Goal: Transaction & Acquisition: Purchase product/service

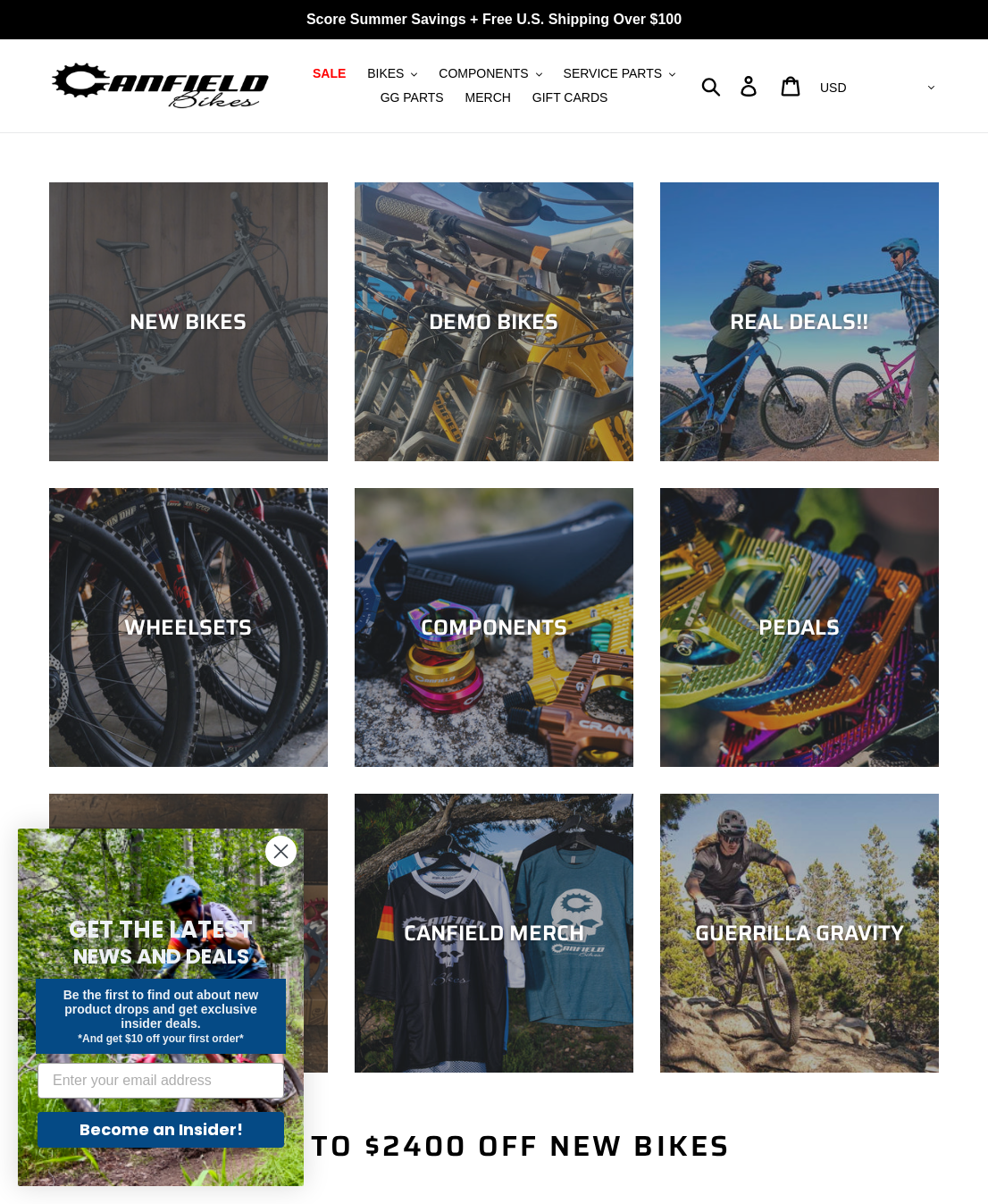
click at [182, 320] on div "NEW BIKES" at bounding box center [188, 321] width 279 height 26
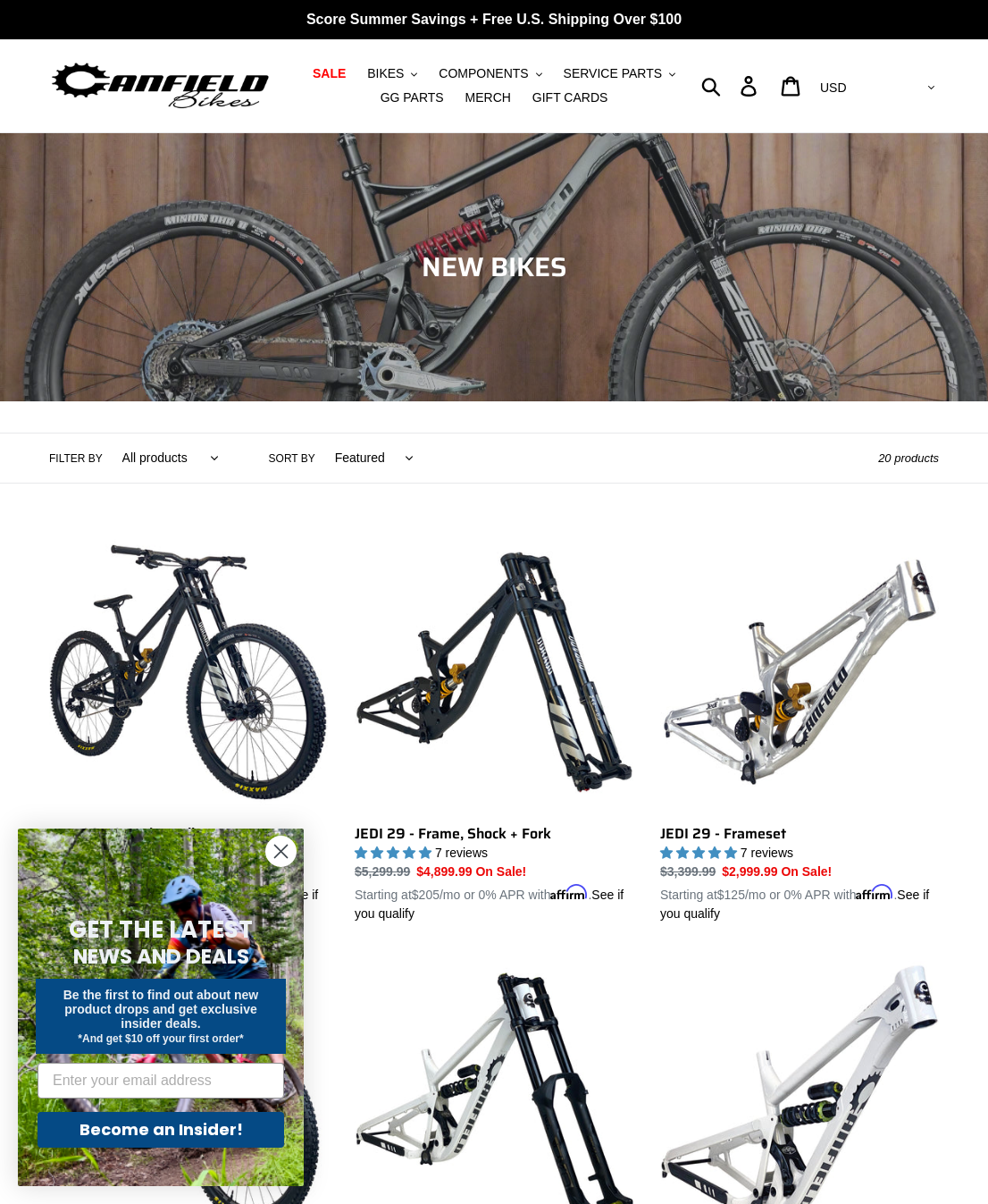
click at [282, 851] on icon "Close dialog" at bounding box center [281, 852] width 13 height 13
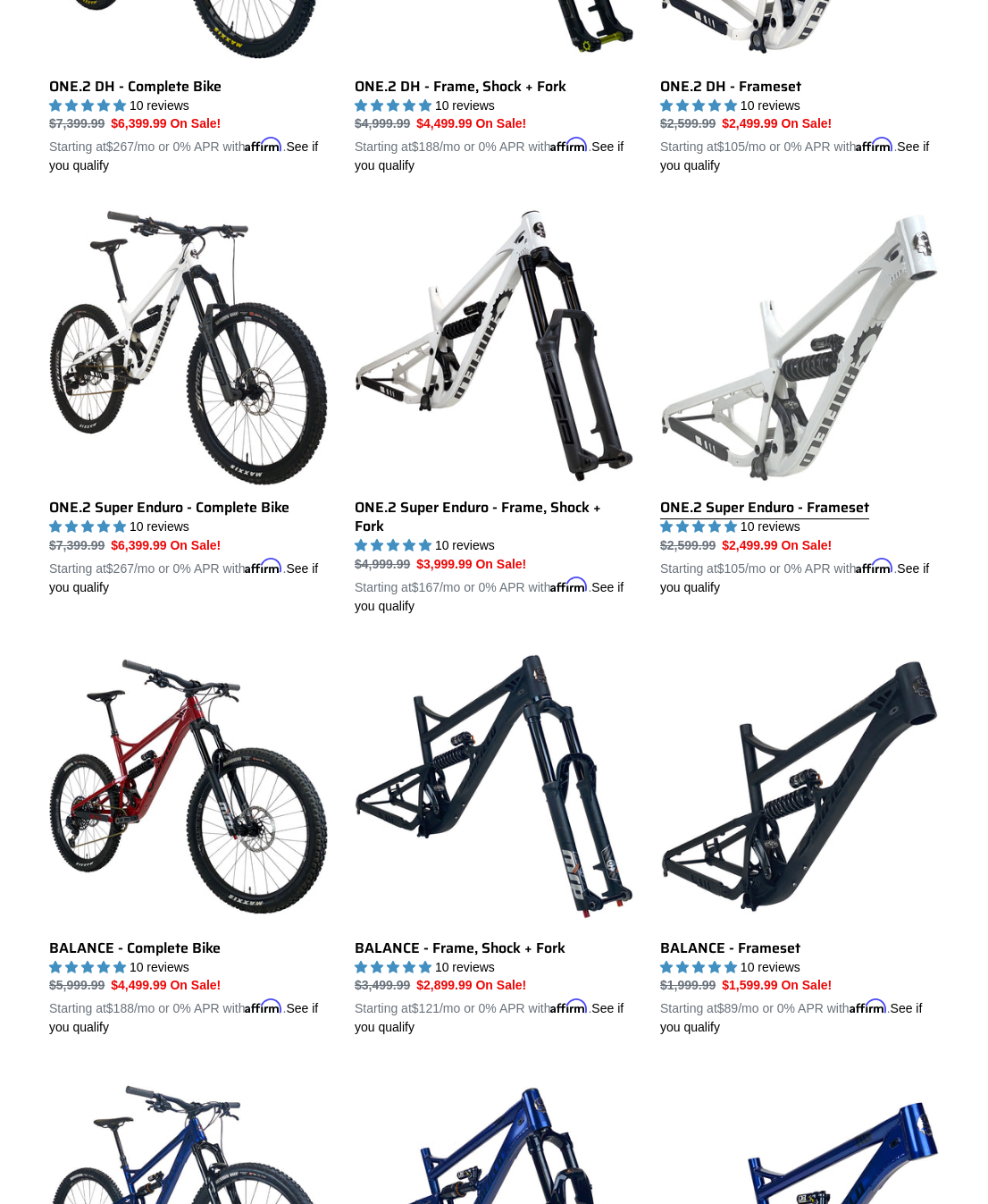
scroll to position [1169, 1]
click at [777, 385] on link "ONE.2 Super Enduro - Frameset" at bounding box center [799, 402] width 279 height 390
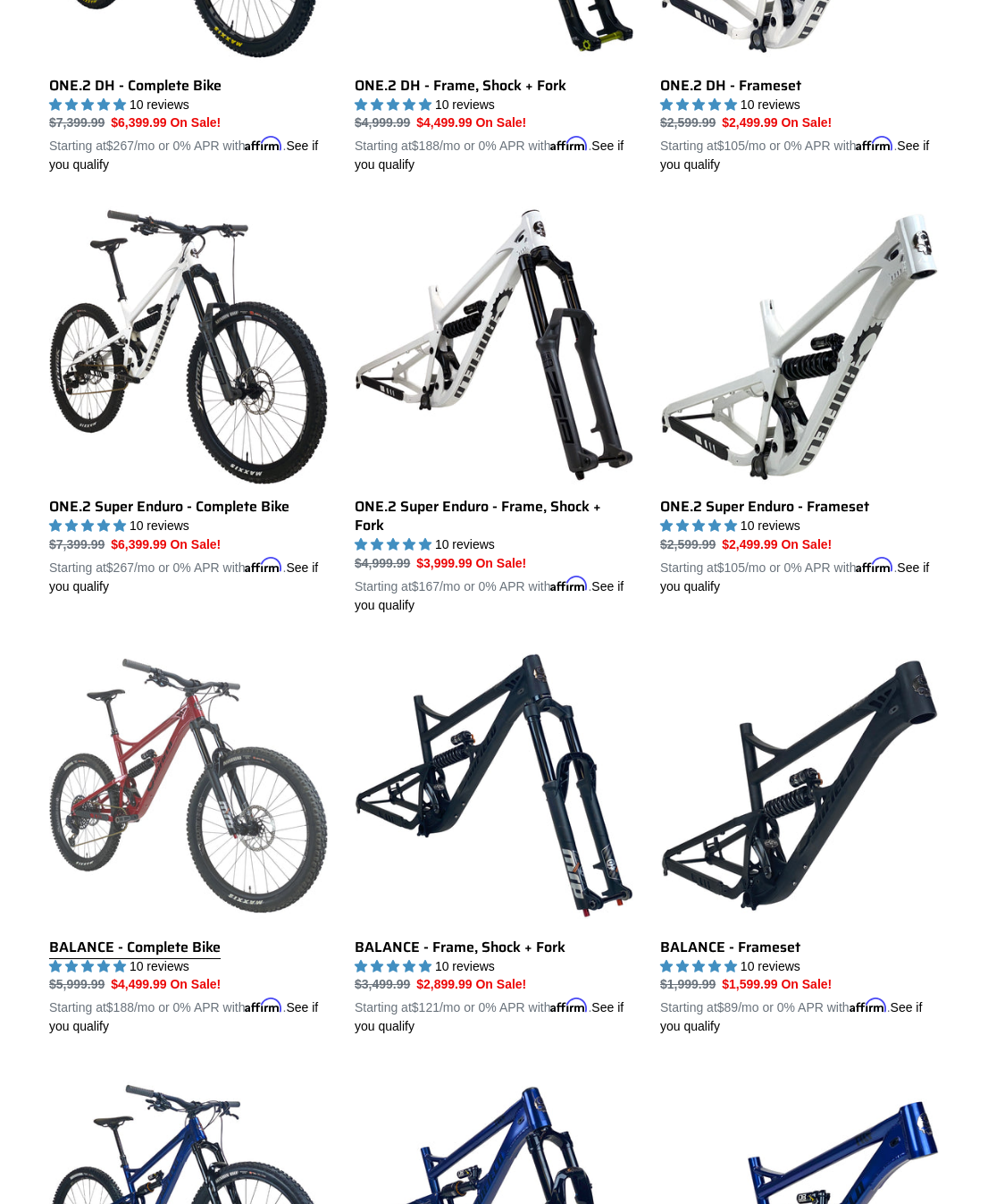
click at [148, 749] on link "BALANCE - Complete Bike" at bounding box center [188, 842] width 279 height 390
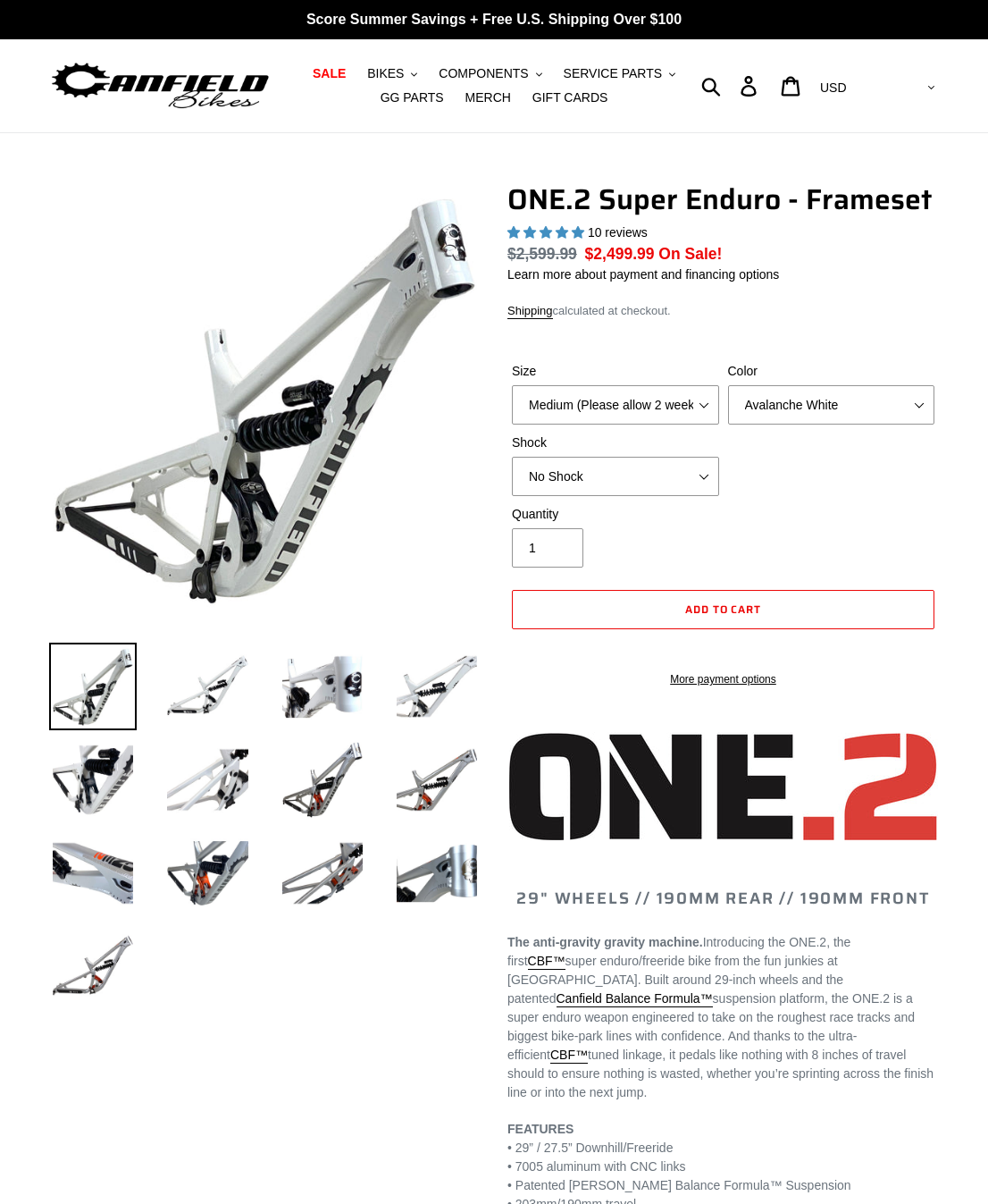
select select "highest-rating"
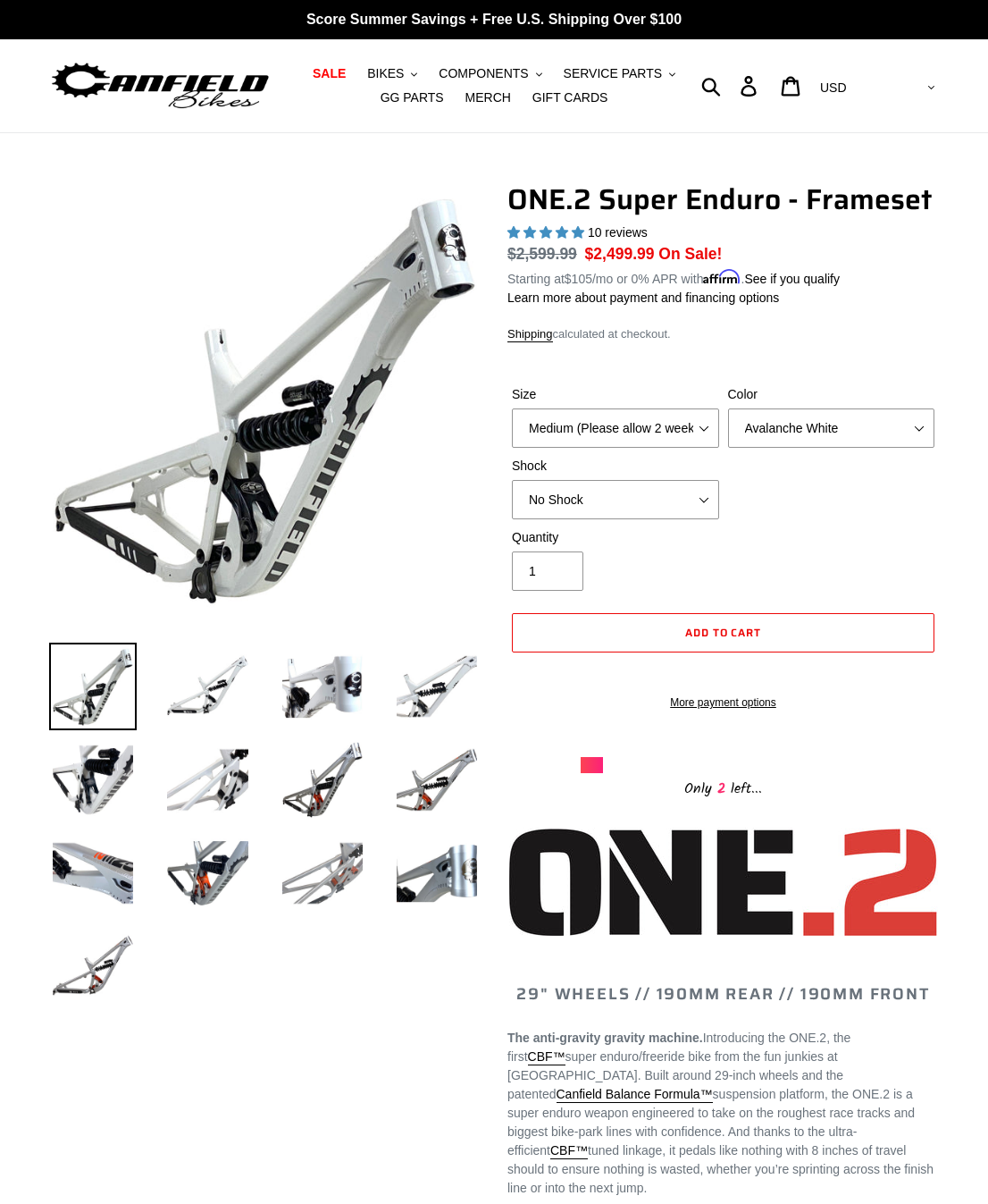
click at [340, 874] on img at bounding box center [322, 873] width 87 height 87
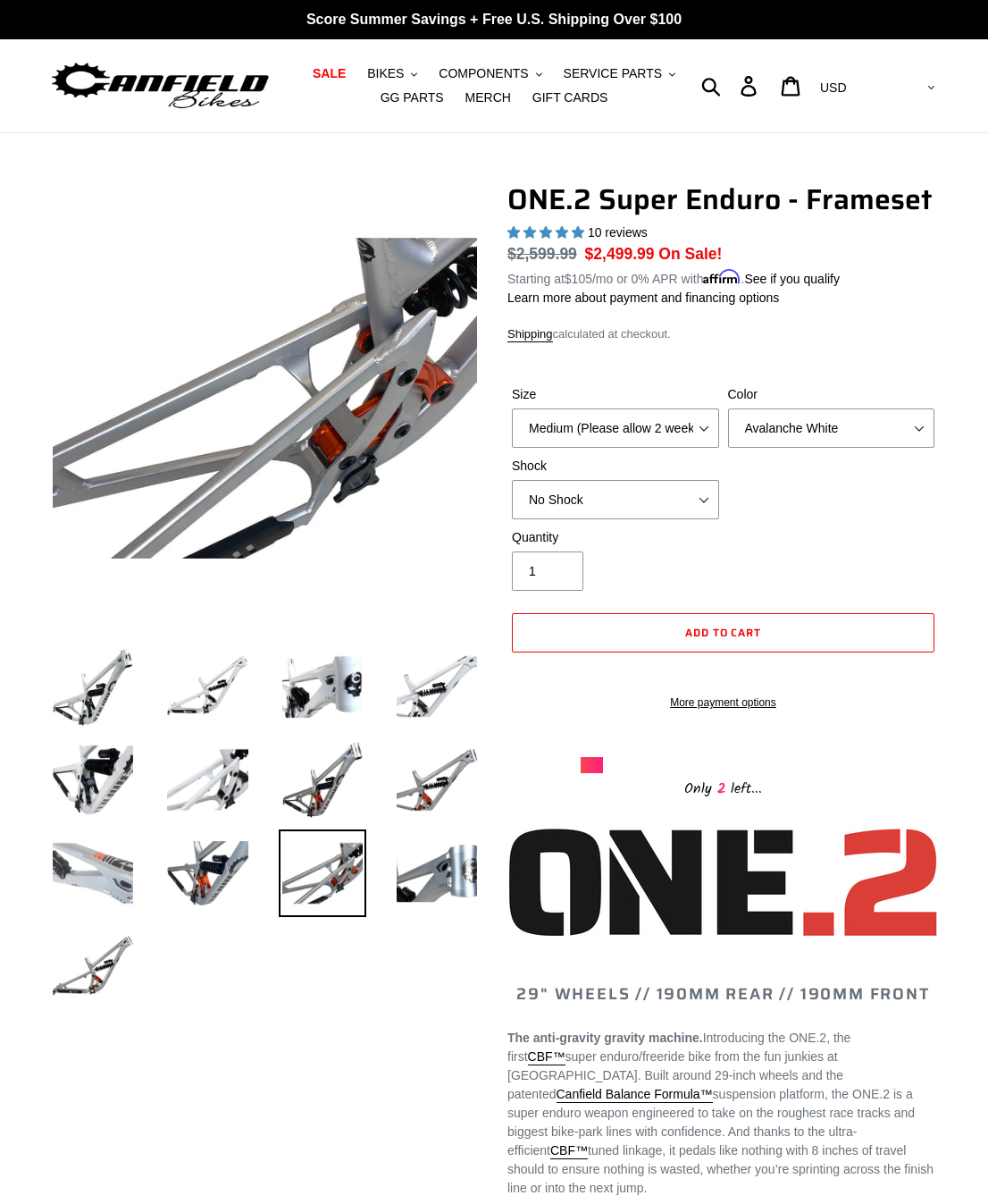
click at [105, 868] on img at bounding box center [93, 873] width 87 height 87
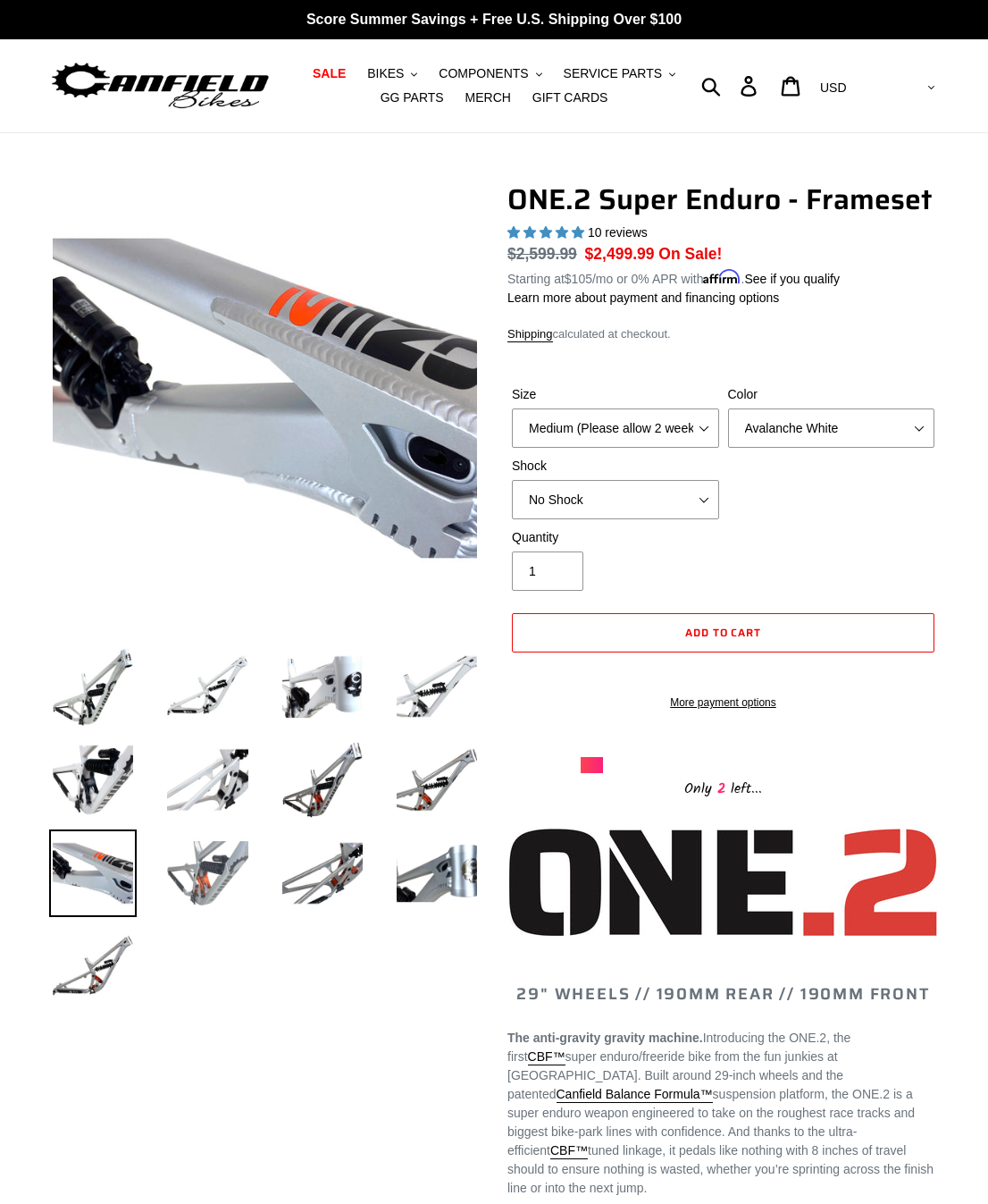
click at [213, 859] on img at bounding box center [207, 873] width 87 height 87
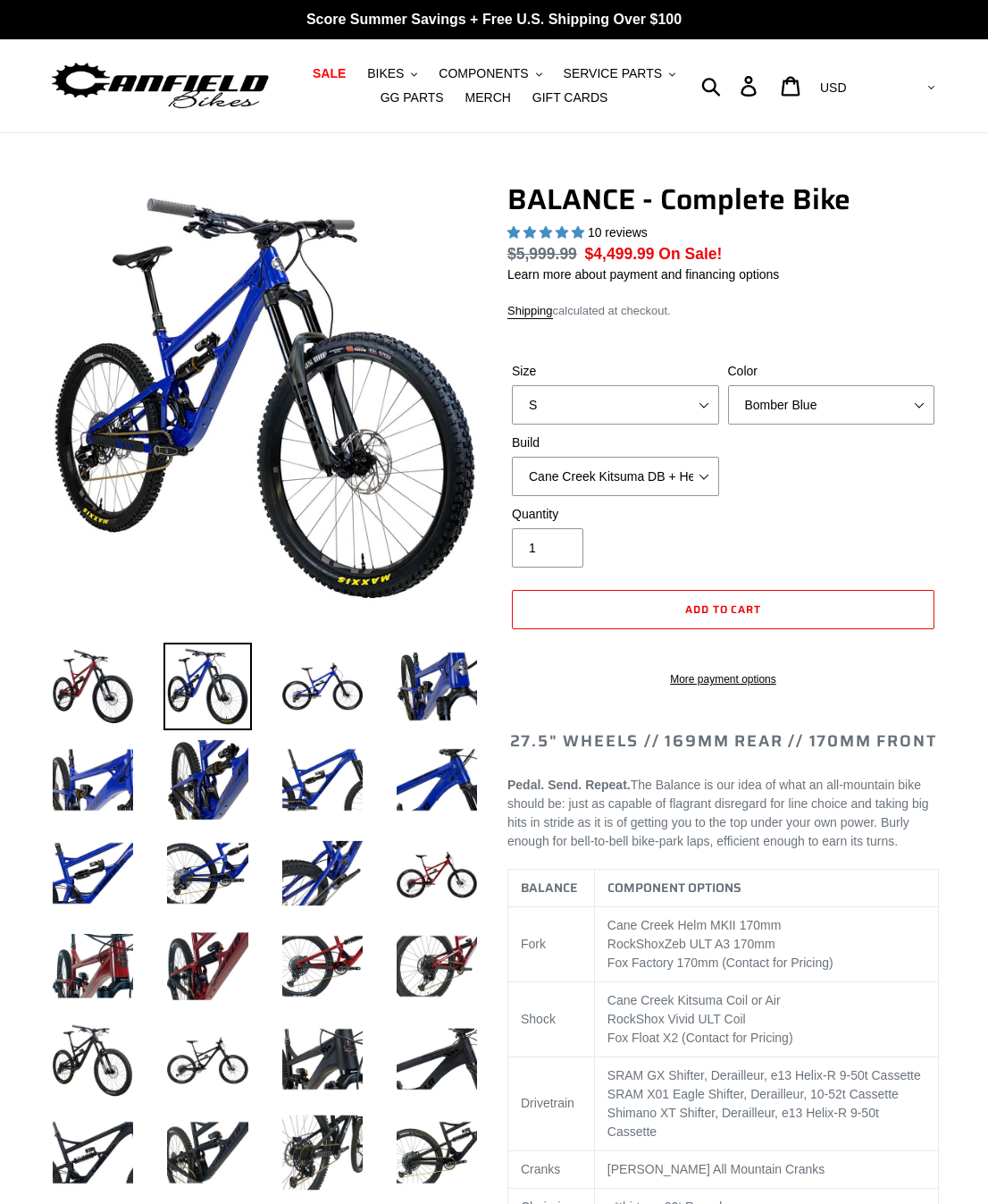
select select "highest-rating"
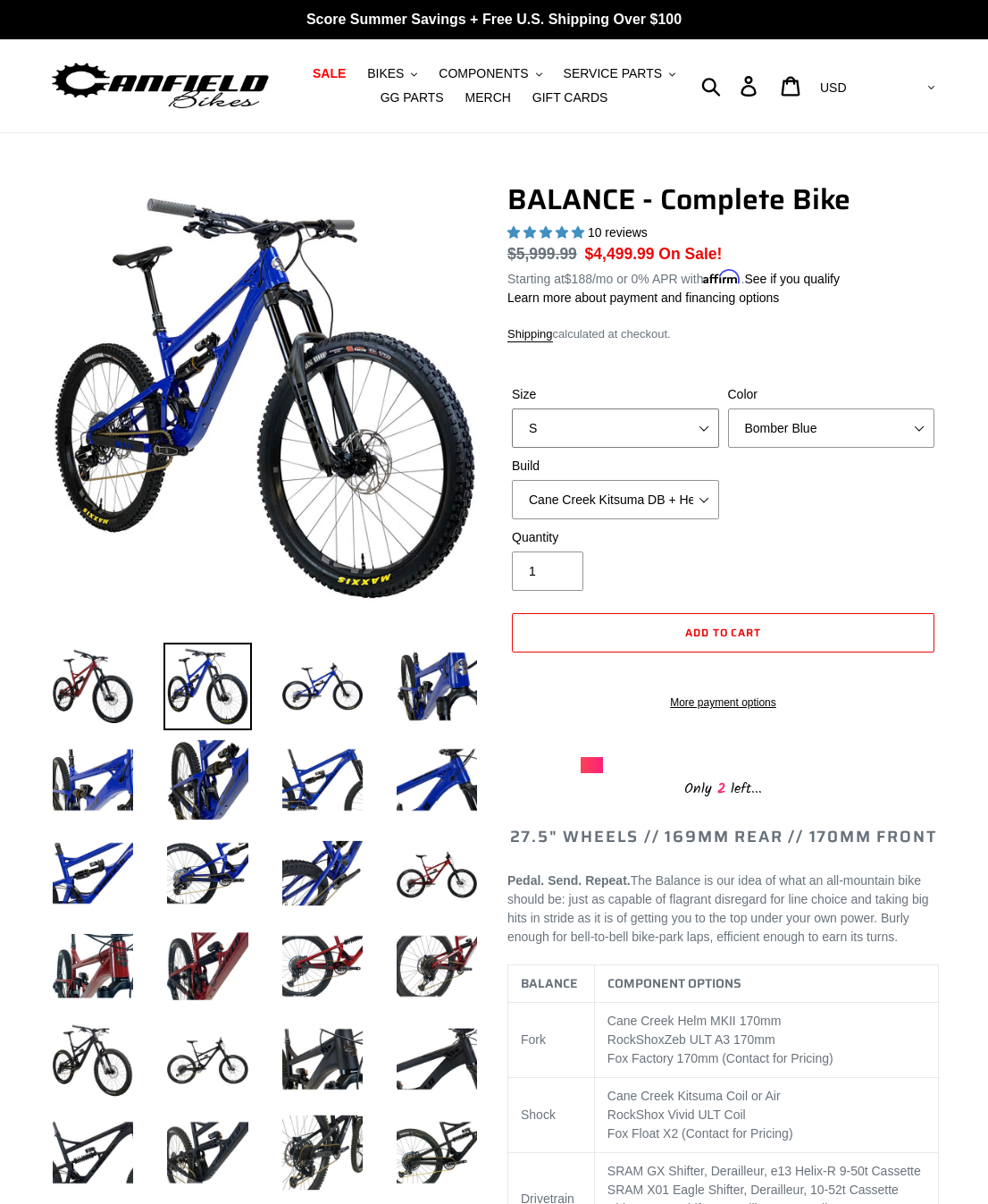
select select "XL"
select select "Goat's Blood"
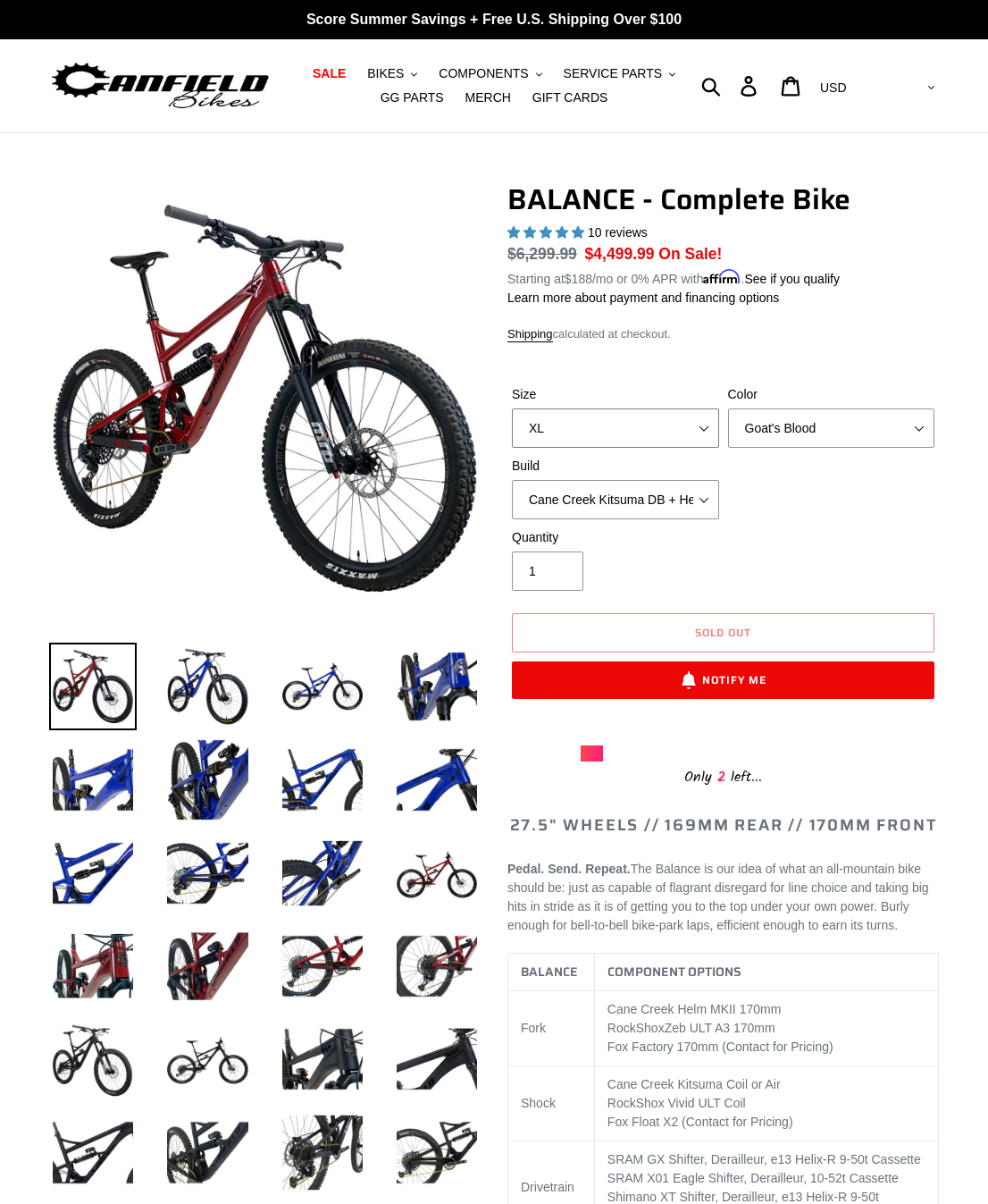
select select "L"
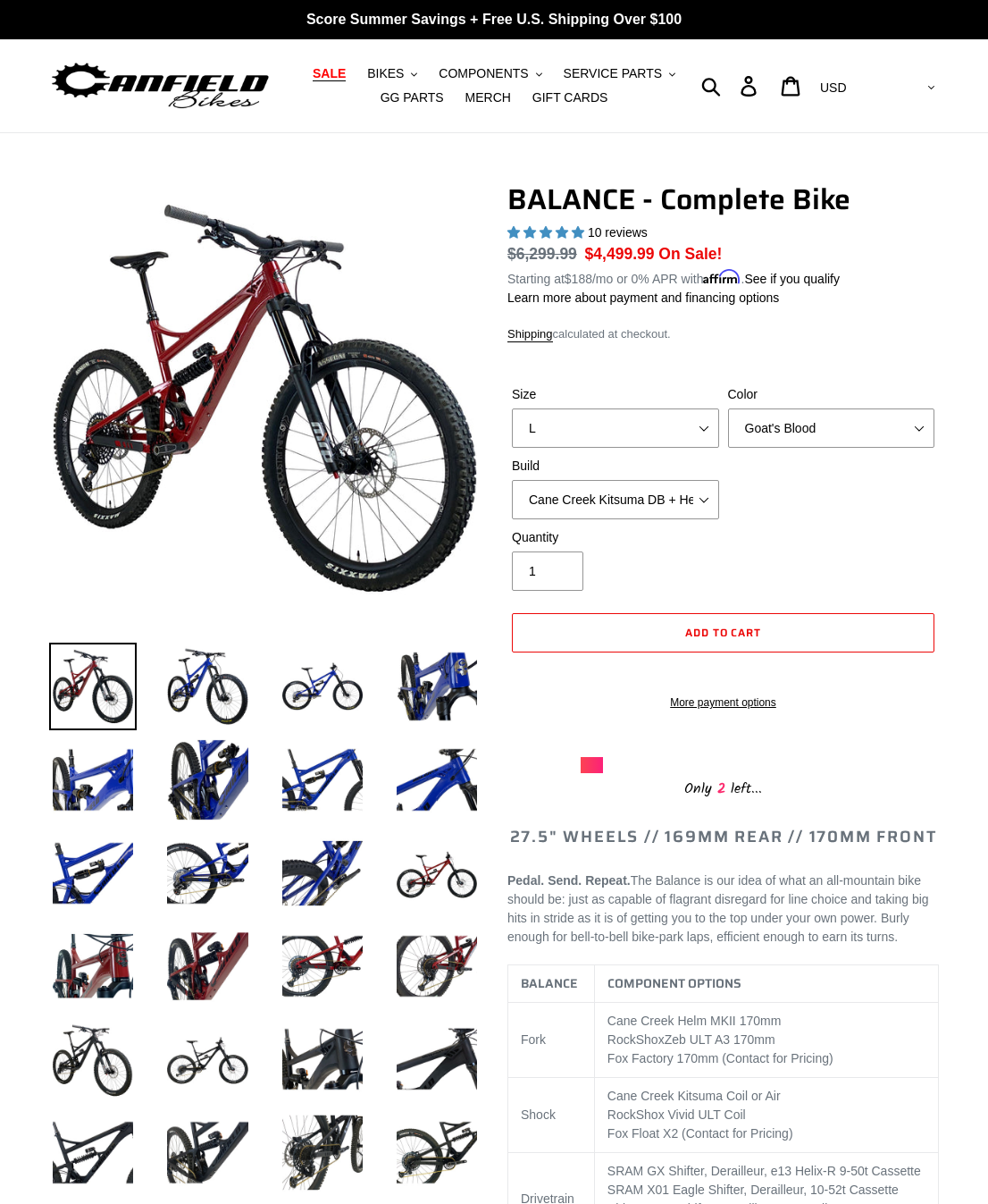
click at [336, 73] on span "SALE" at bounding box center [329, 74] width 33 height 16
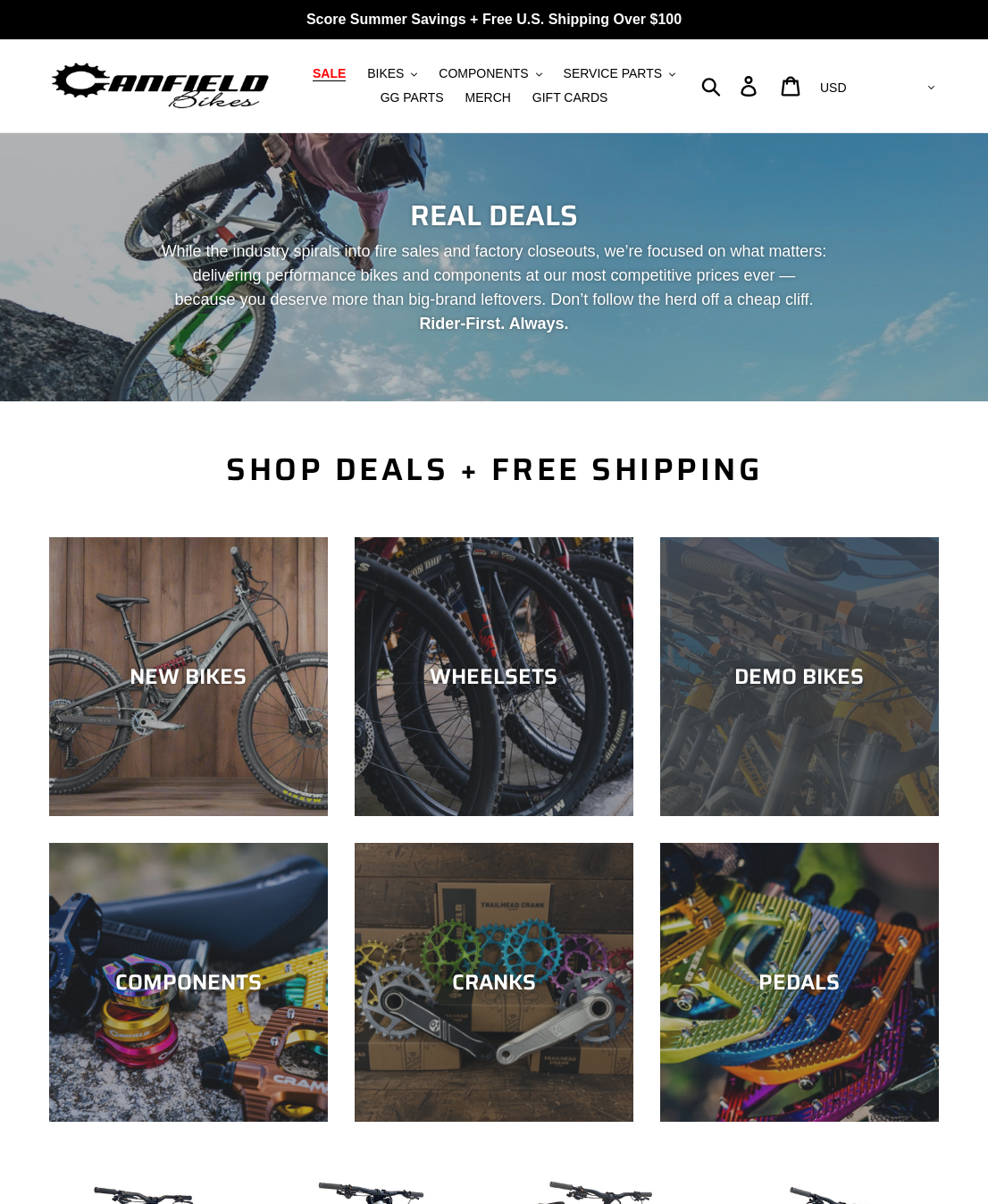
click at [784, 680] on div "DEMO BIKES" at bounding box center [799, 677] width 279 height 26
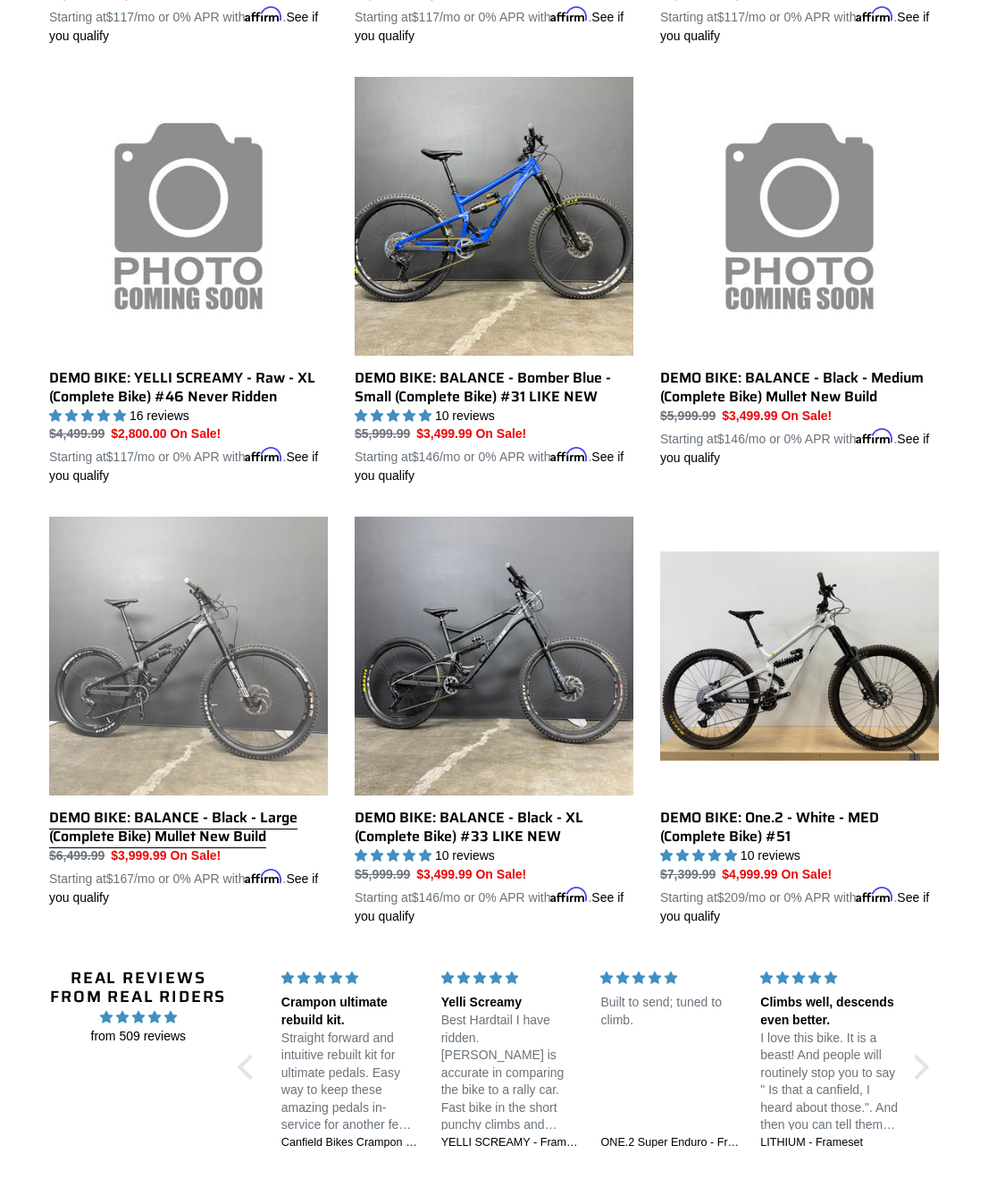
scroll to position [892, 1]
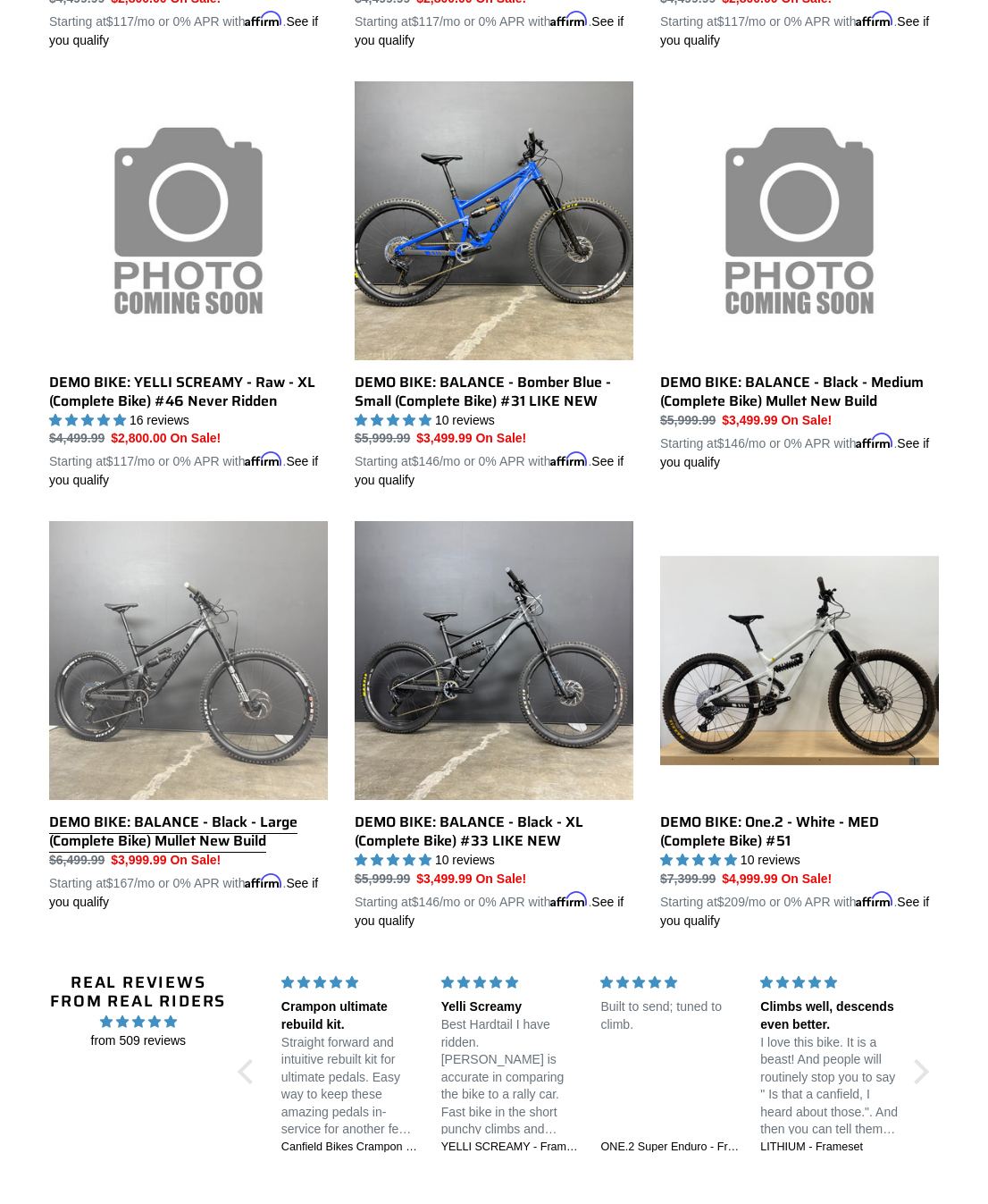
click at [199, 618] on link "DEMO BIKE: BALANCE - Black - Large (Complete Bike) Mullet New Build" at bounding box center [188, 717] width 279 height 390
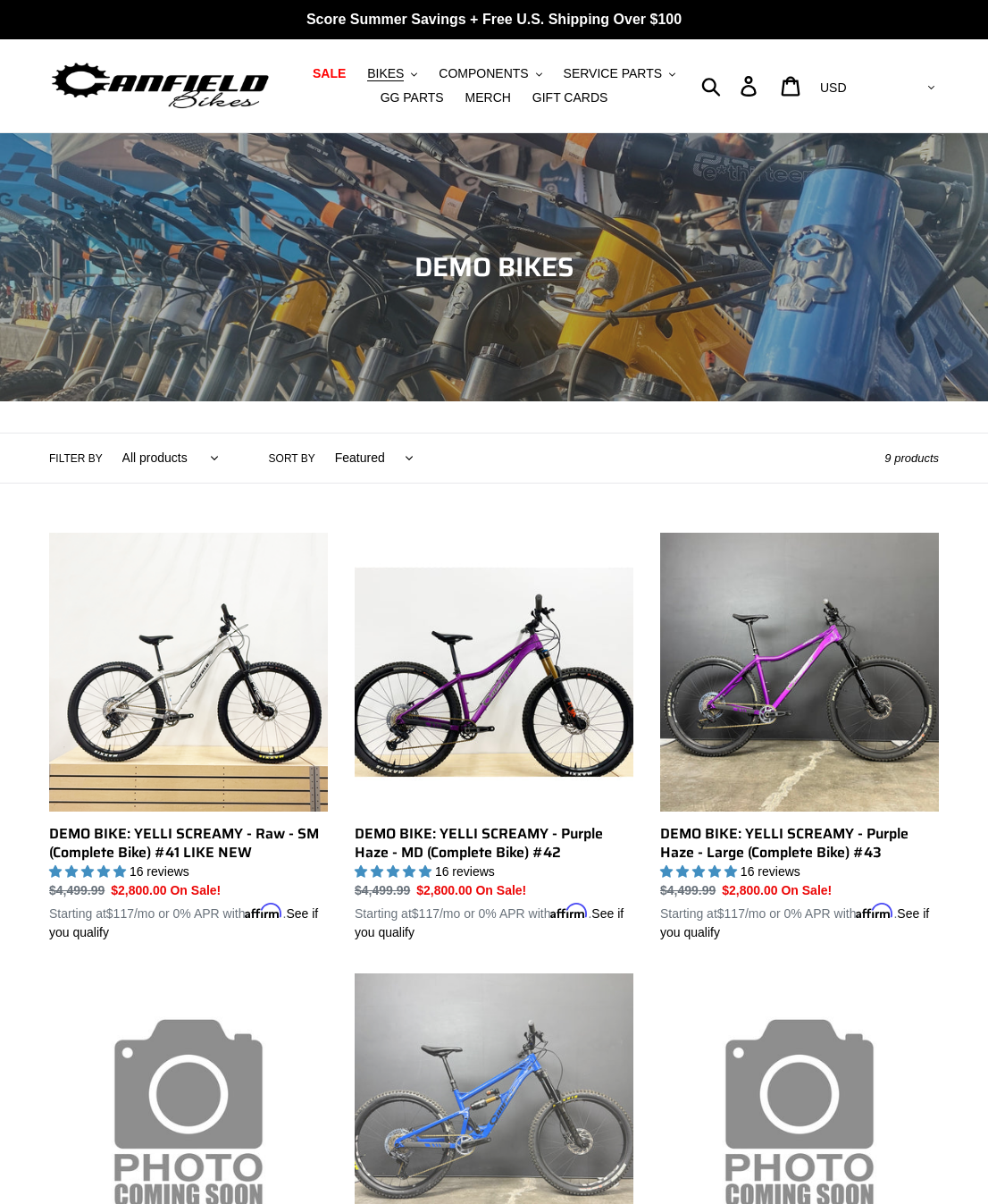
scroll to position [0, 0]
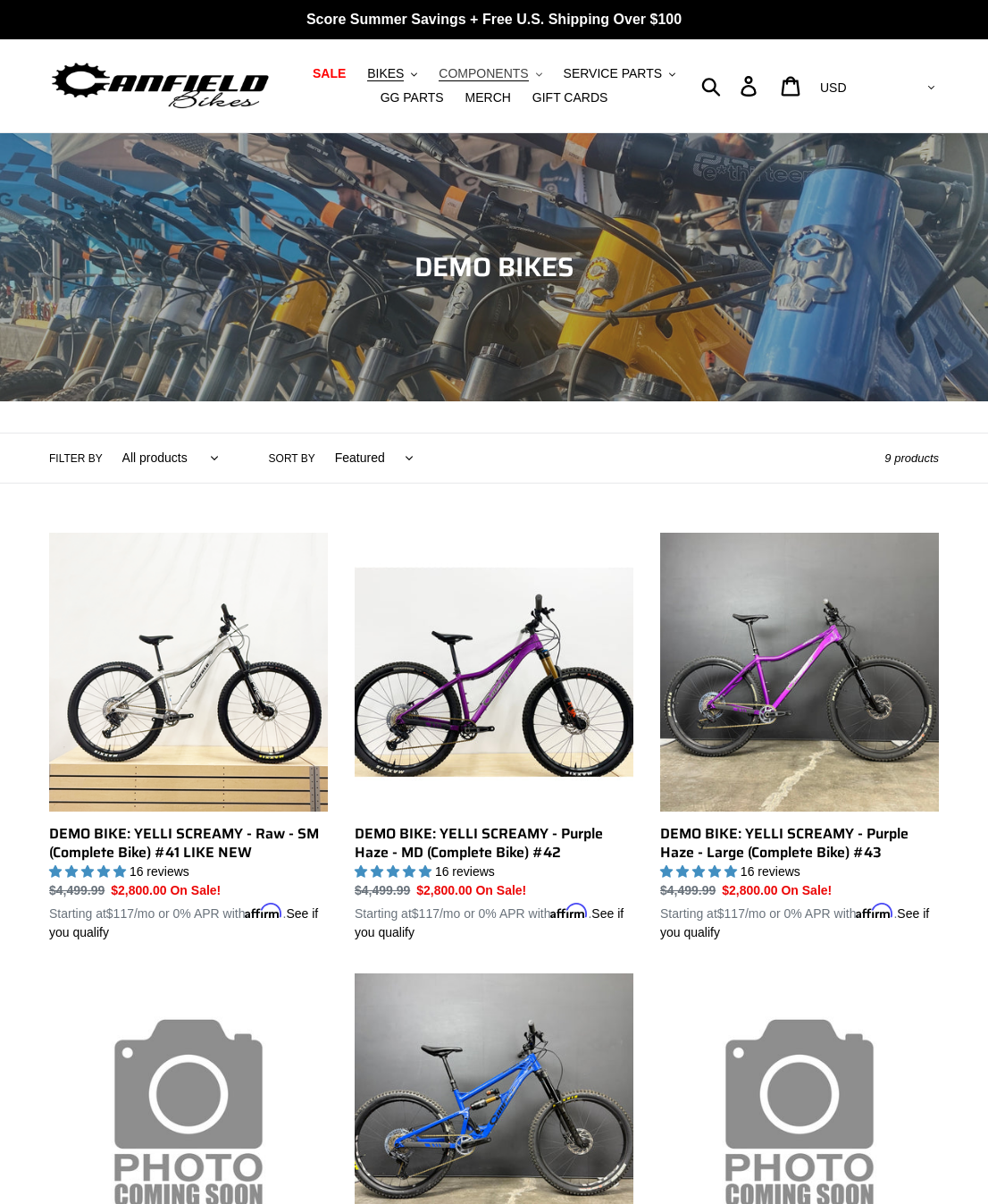
click at [484, 67] on span "COMPONENTS" at bounding box center [483, 74] width 89 height 16
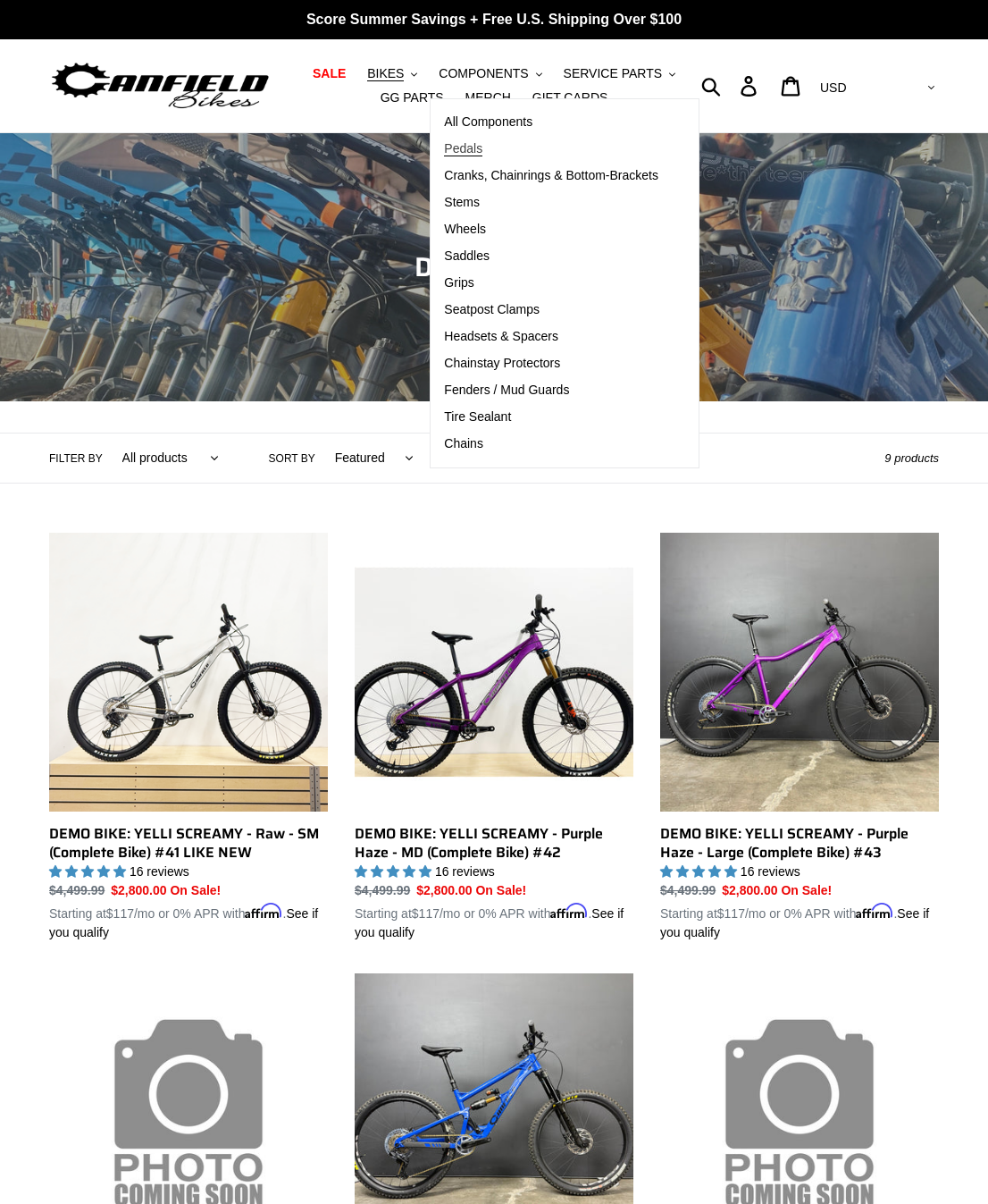
click at [478, 151] on span "Pedals" at bounding box center [463, 149] width 39 height 16
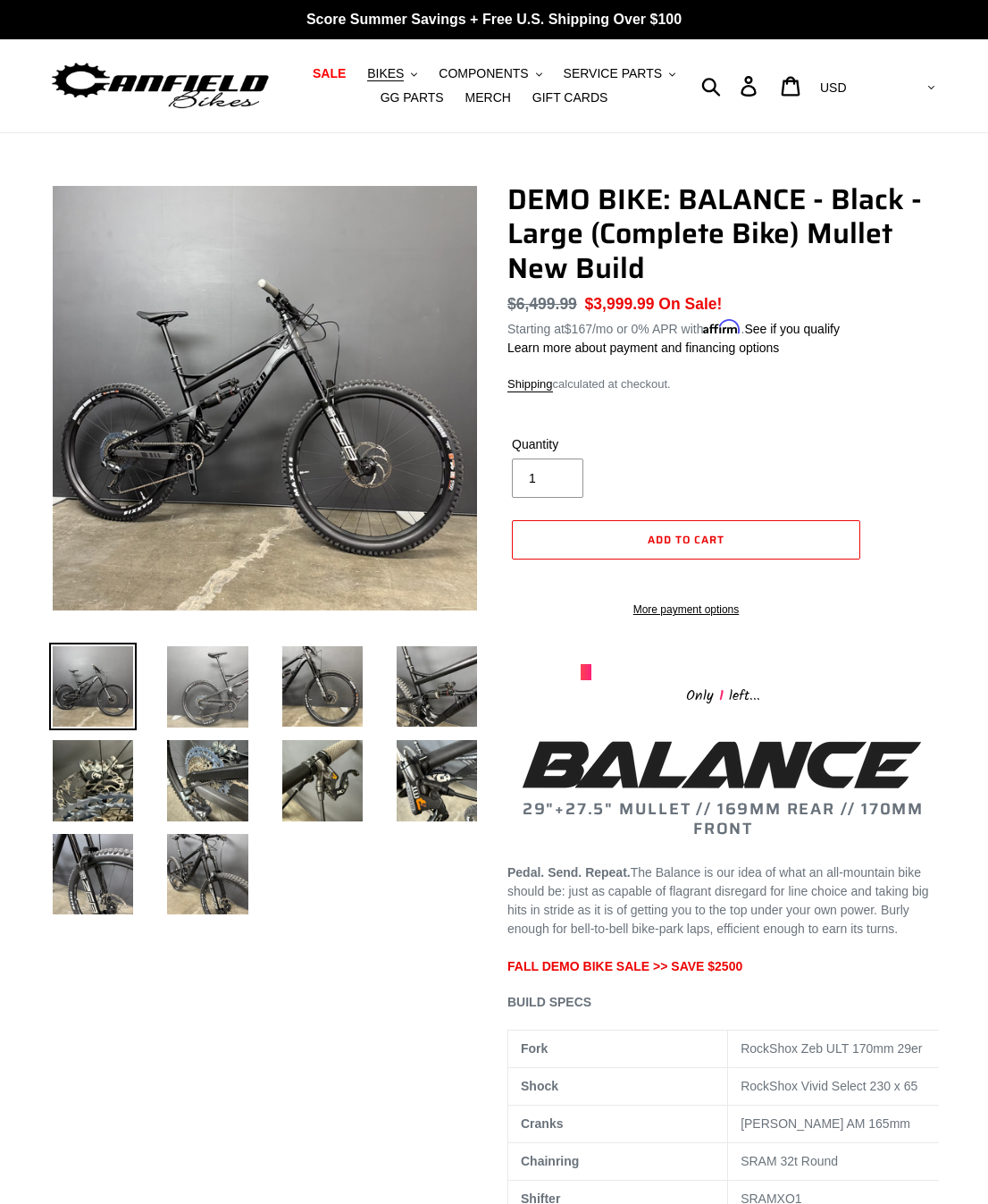
click at [205, 666] on img at bounding box center [207, 686] width 87 height 88
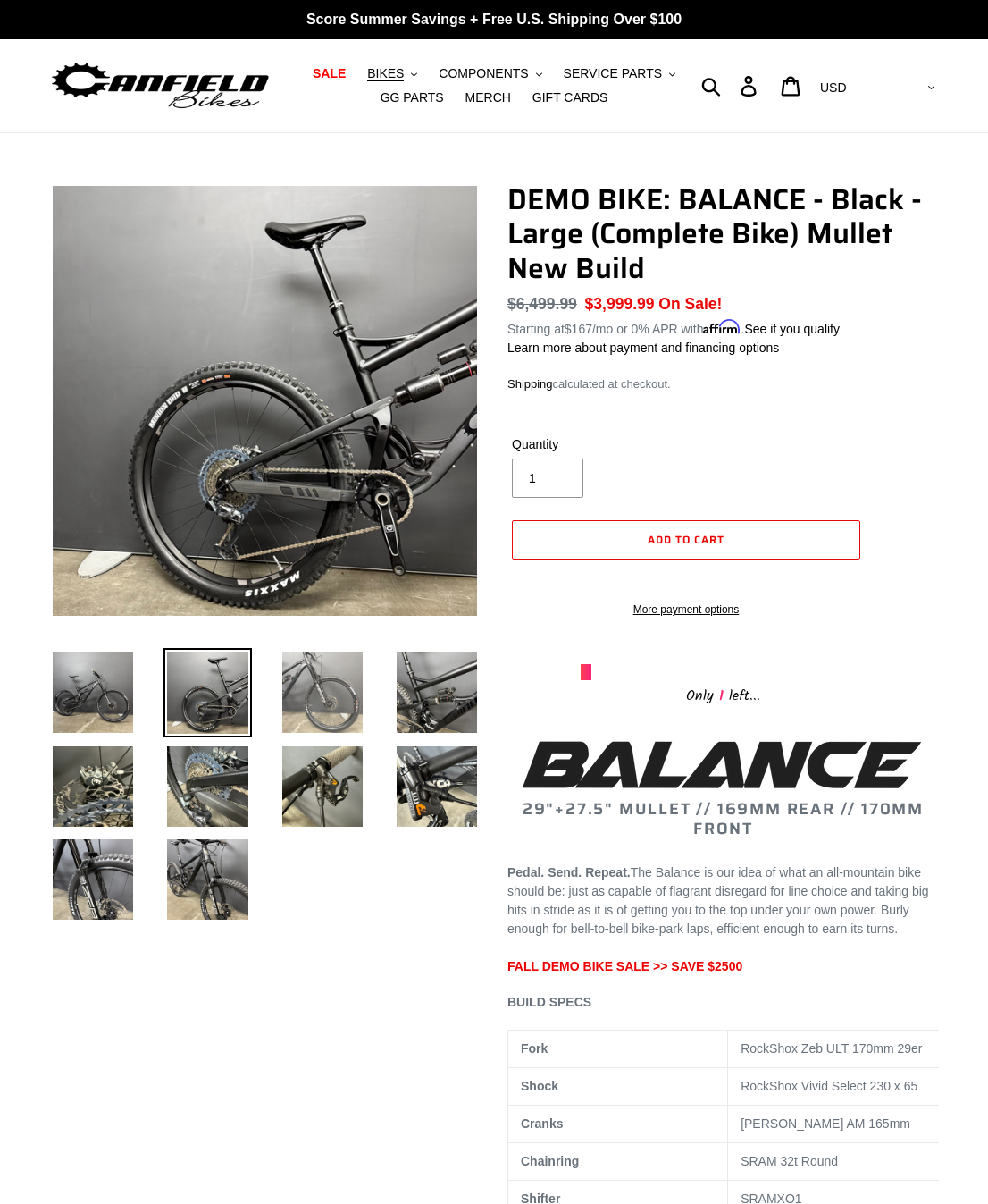
click at [325, 696] on img at bounding box center [322, 691] width 87 height 87
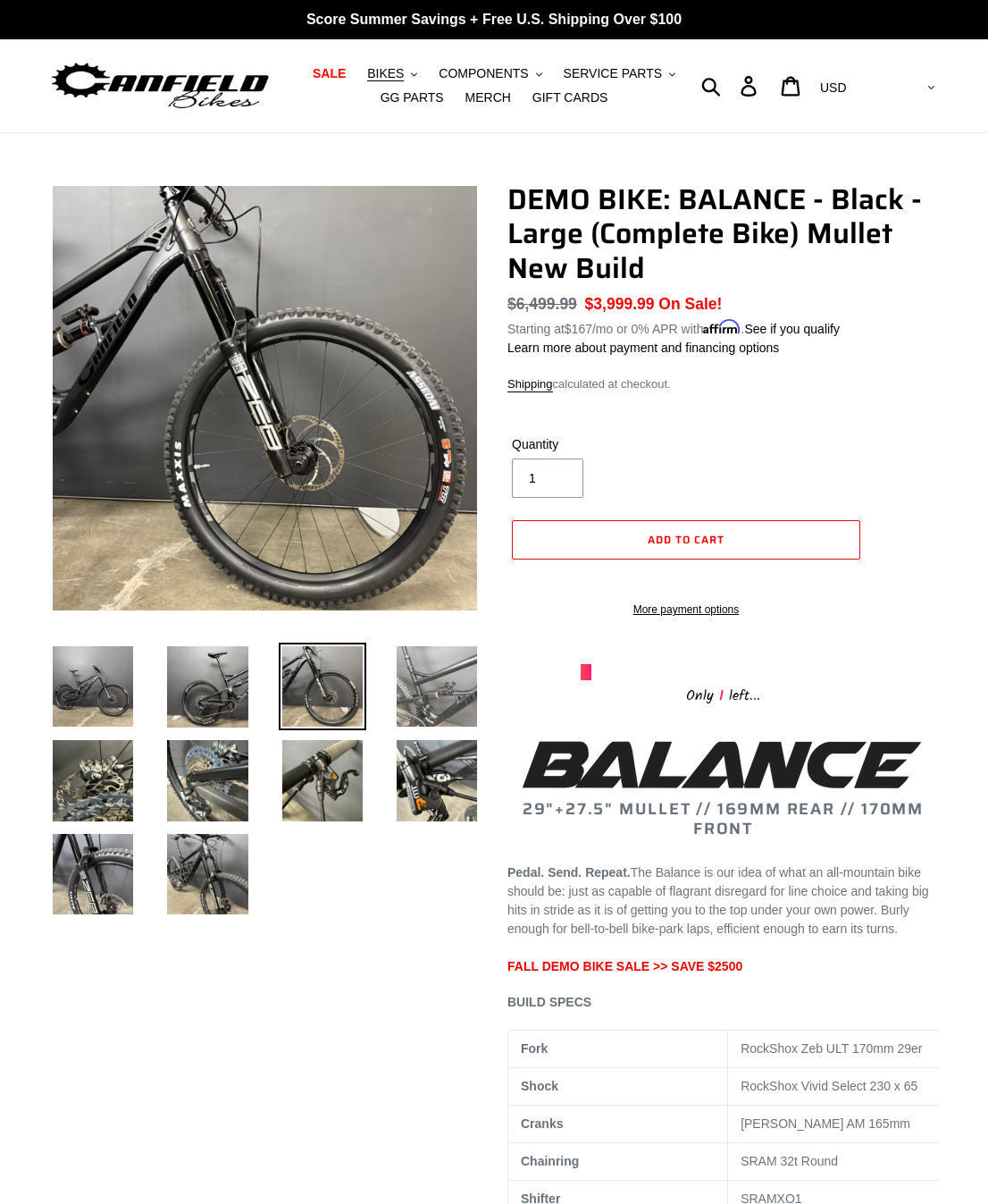
click at [422, 696] on img at bounding box center [437, 686] width 87 height 87
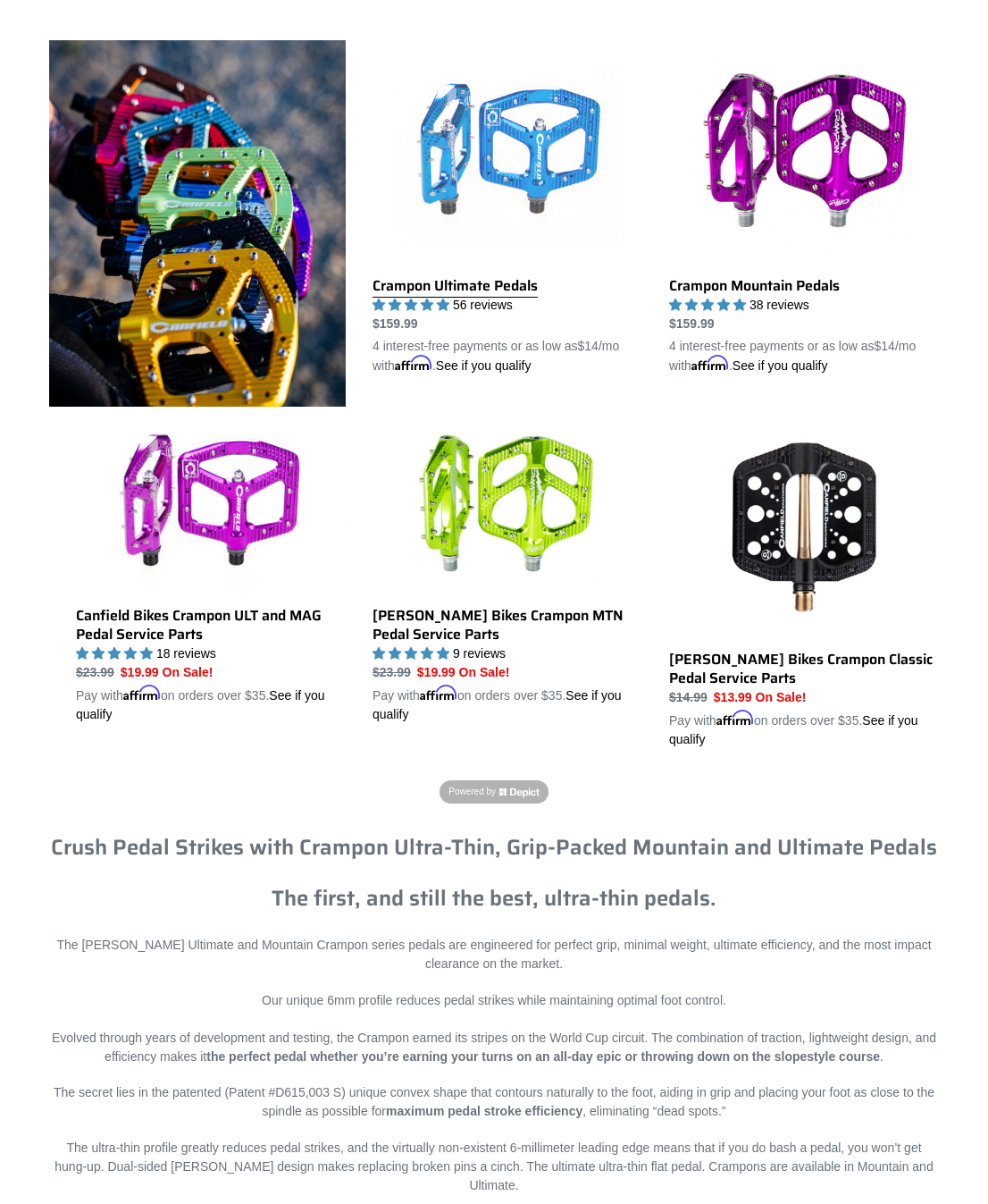
scroll to position [492, 1]
click at [554, 143] on link "Crampon Ultimate Pedals" at bounding box center [508, 207] width 270 height 335
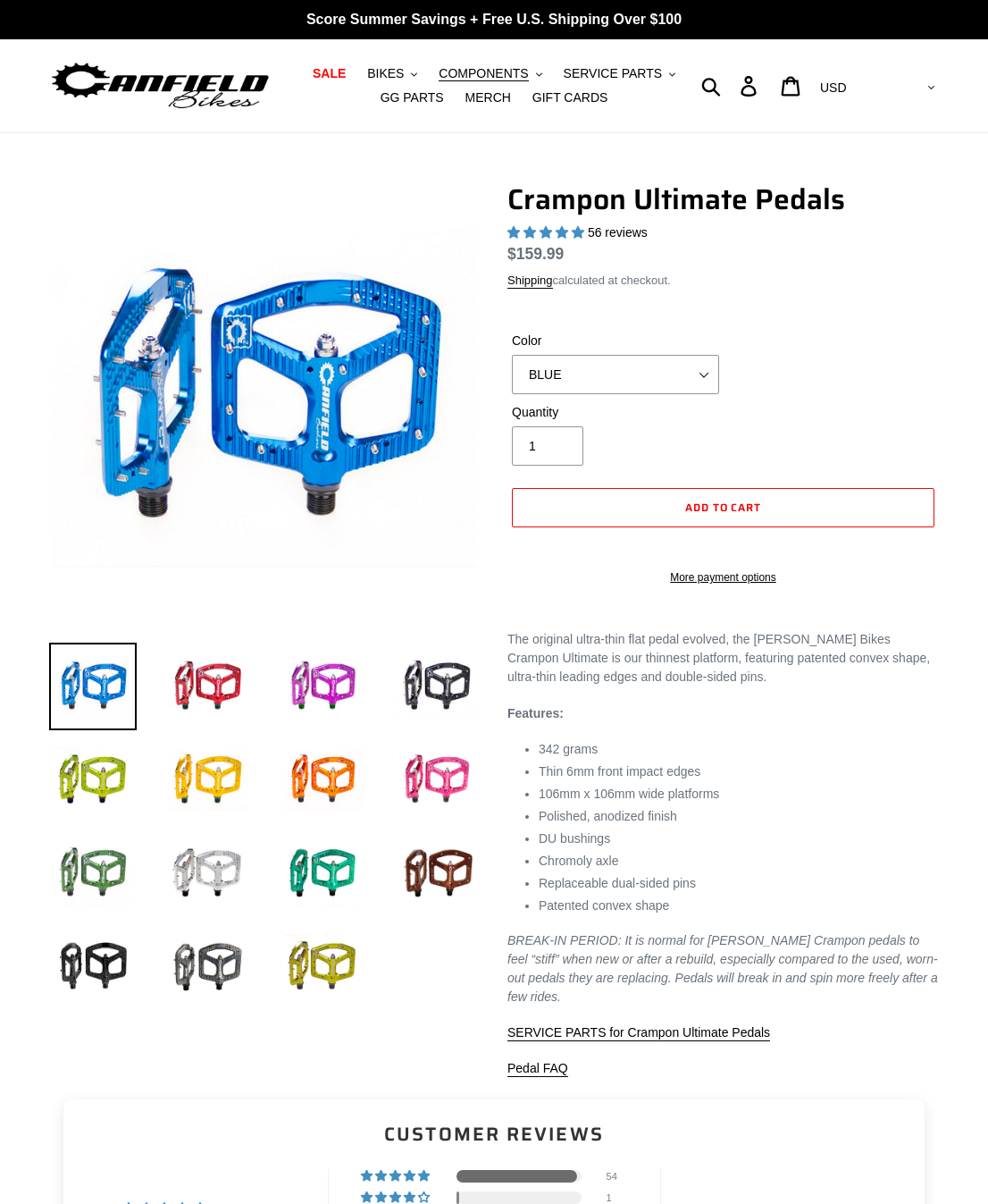
select select "highest-rating"
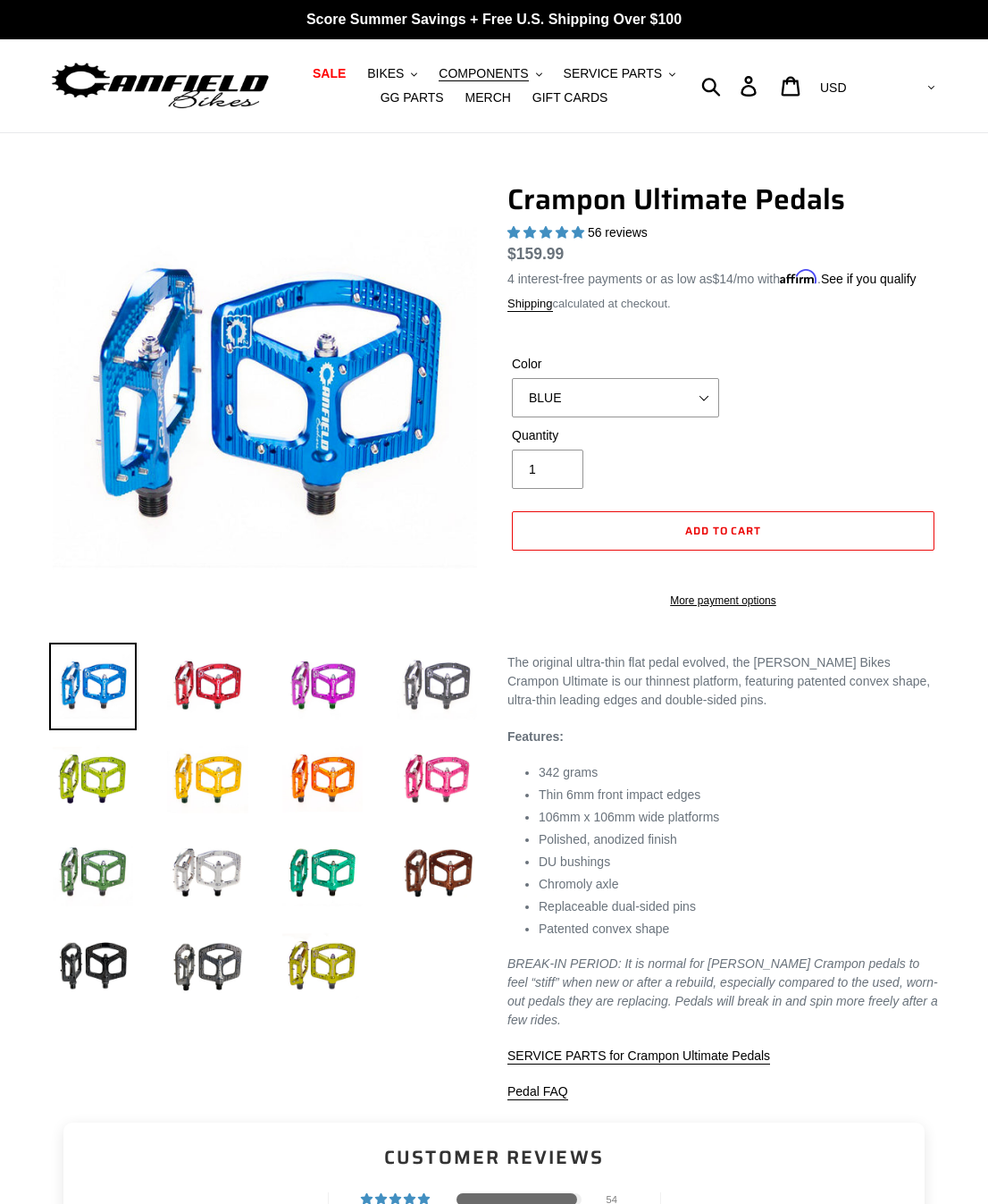
click at [448, 672] on img at bounding box center [437, 686] width 87 height 87
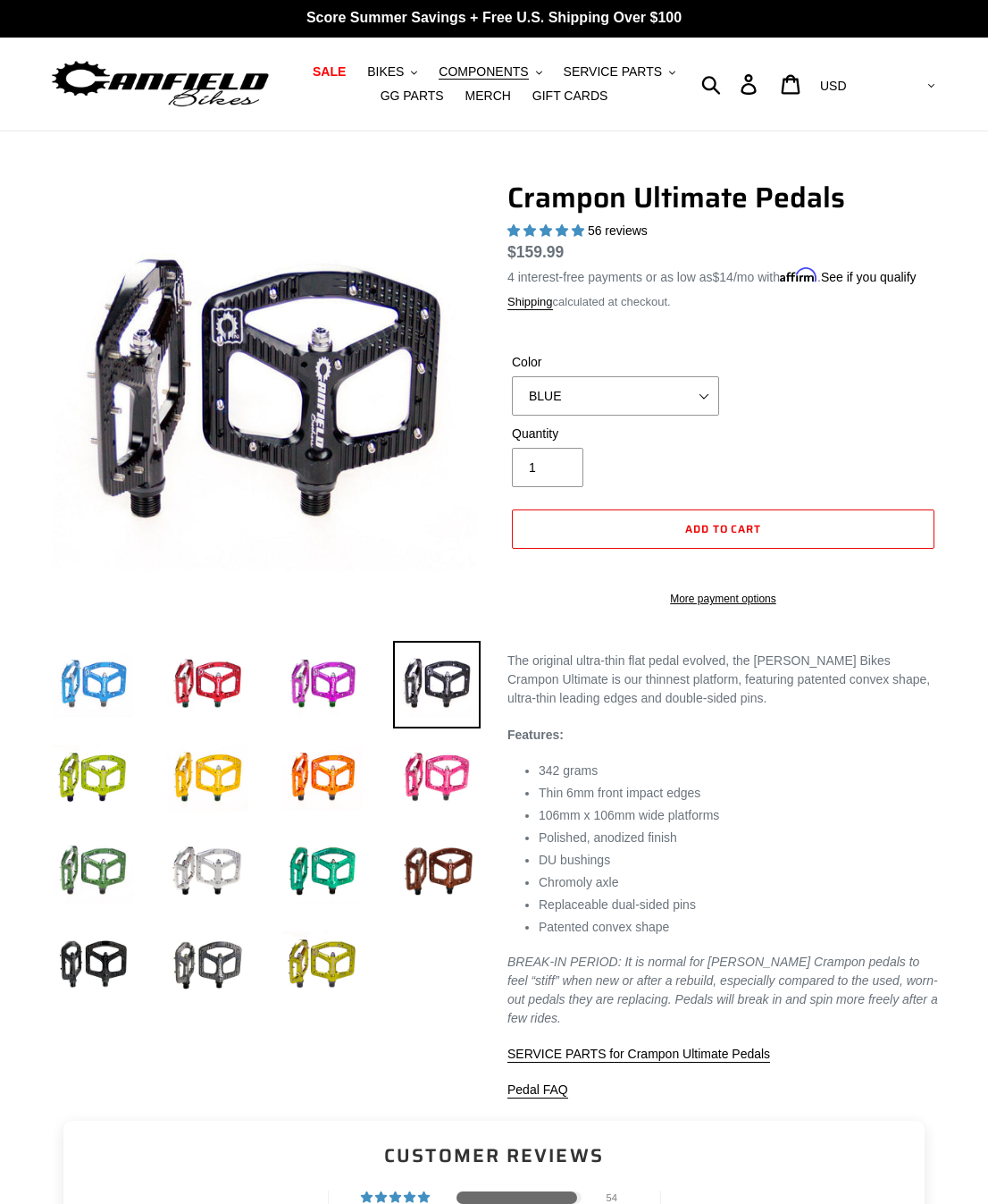
scroll to position [0, 1]
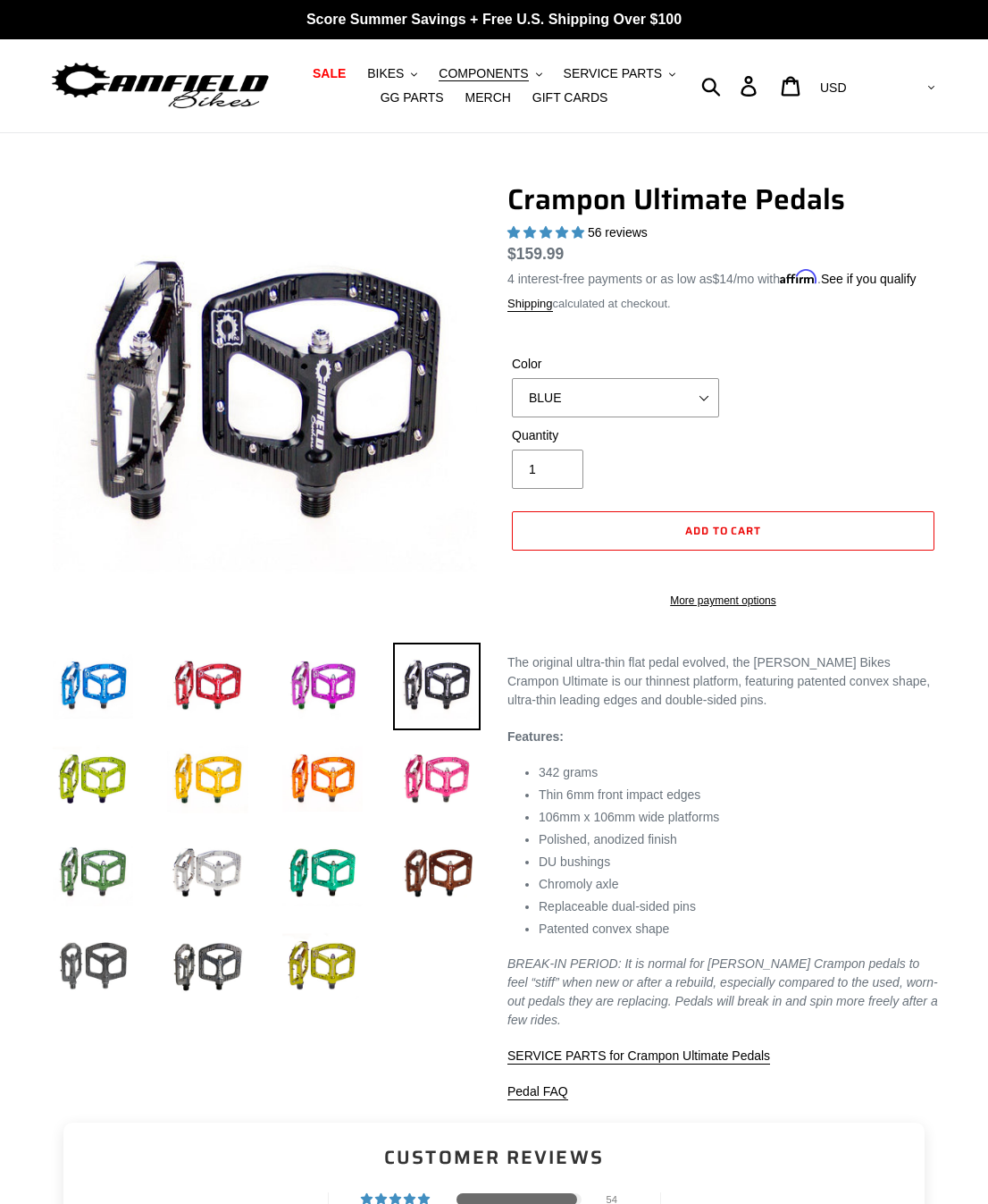
click at [104, 961] on img at bounding box center [93, 966] width 87 height 87
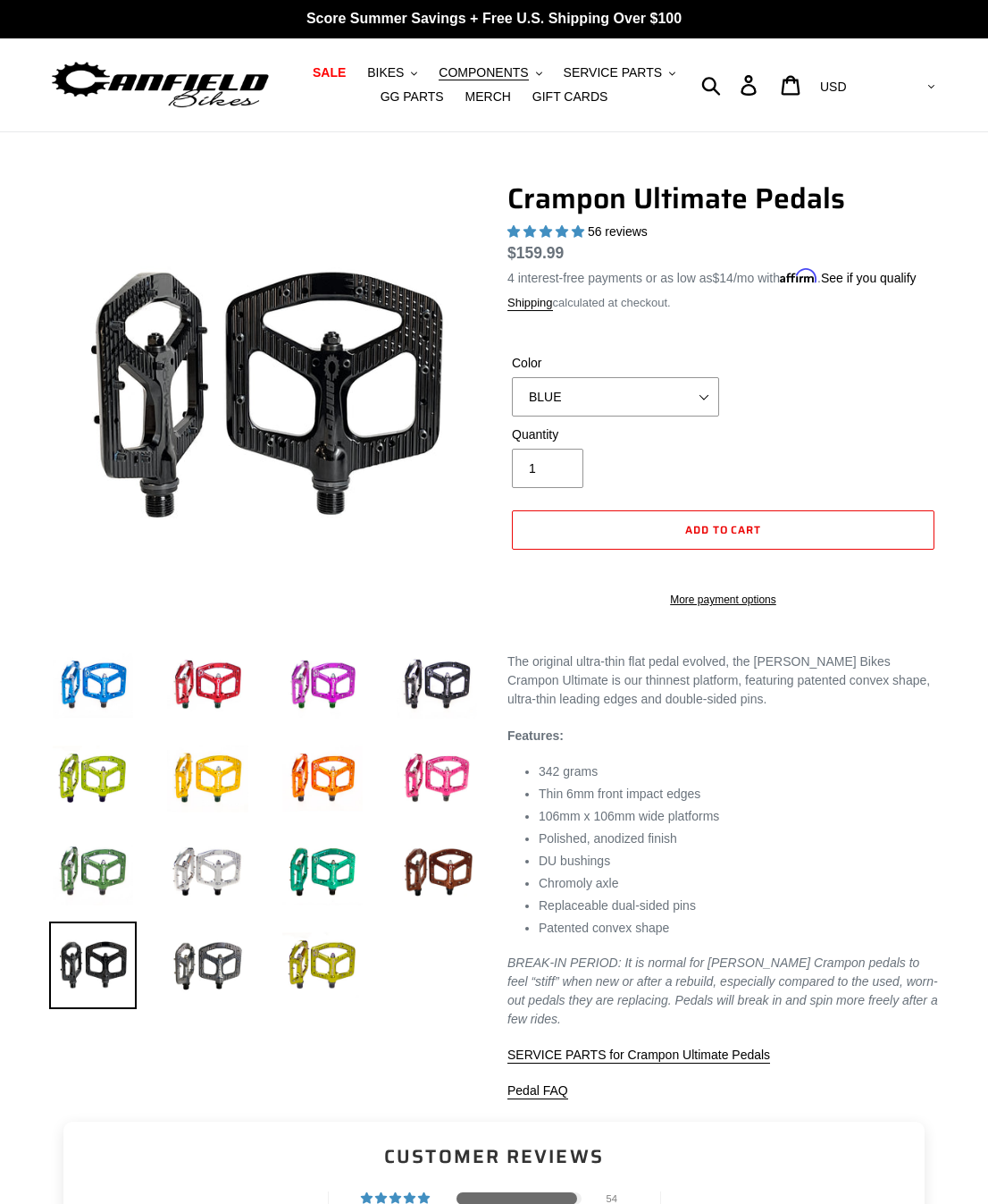
scroll to position [1, 0]
click at [208, 973] on img at bounding box center [207, 965] width 87 height 87
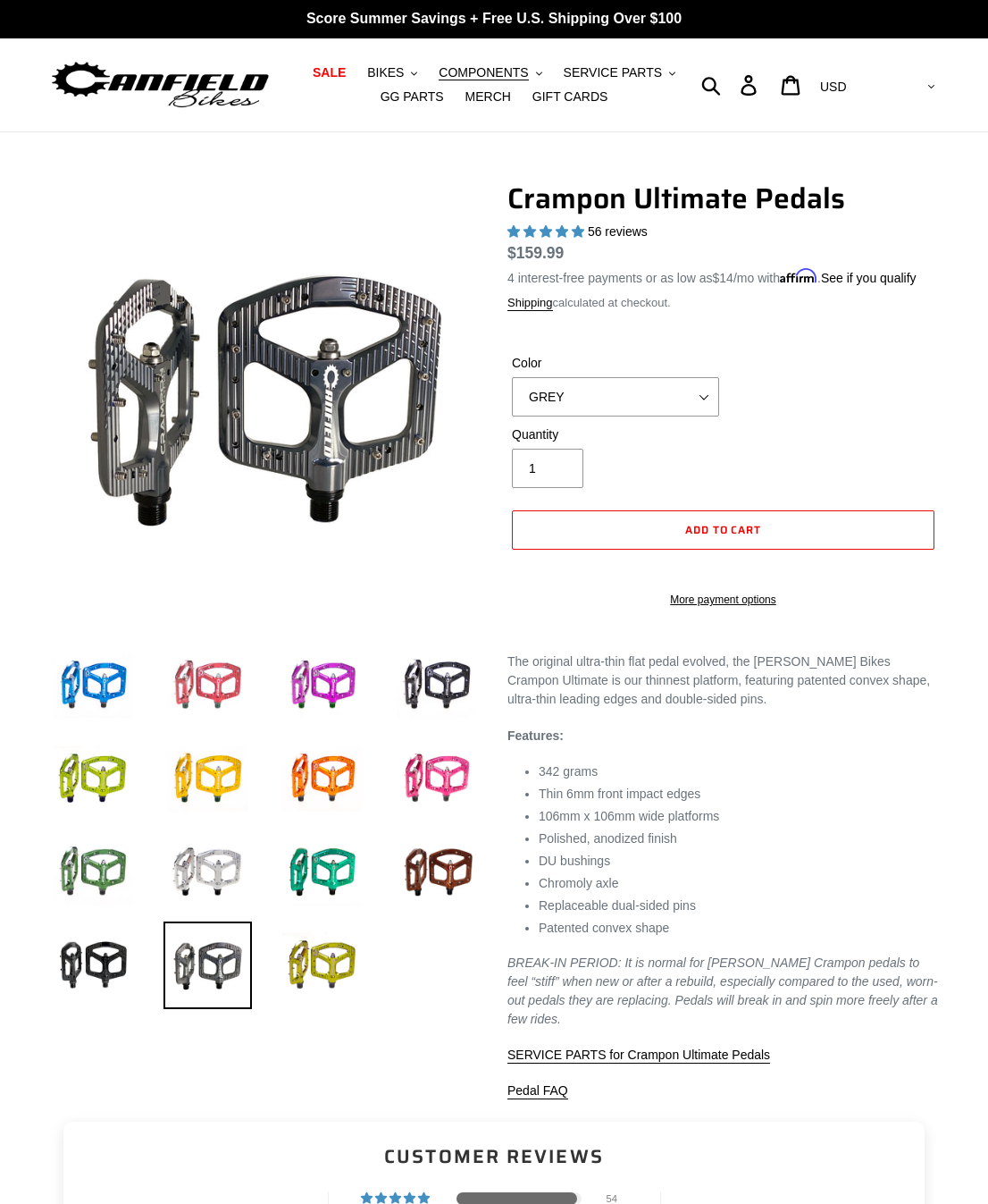
click at [199, 679] on img at bounding box center [207, 686] width 87 height 87
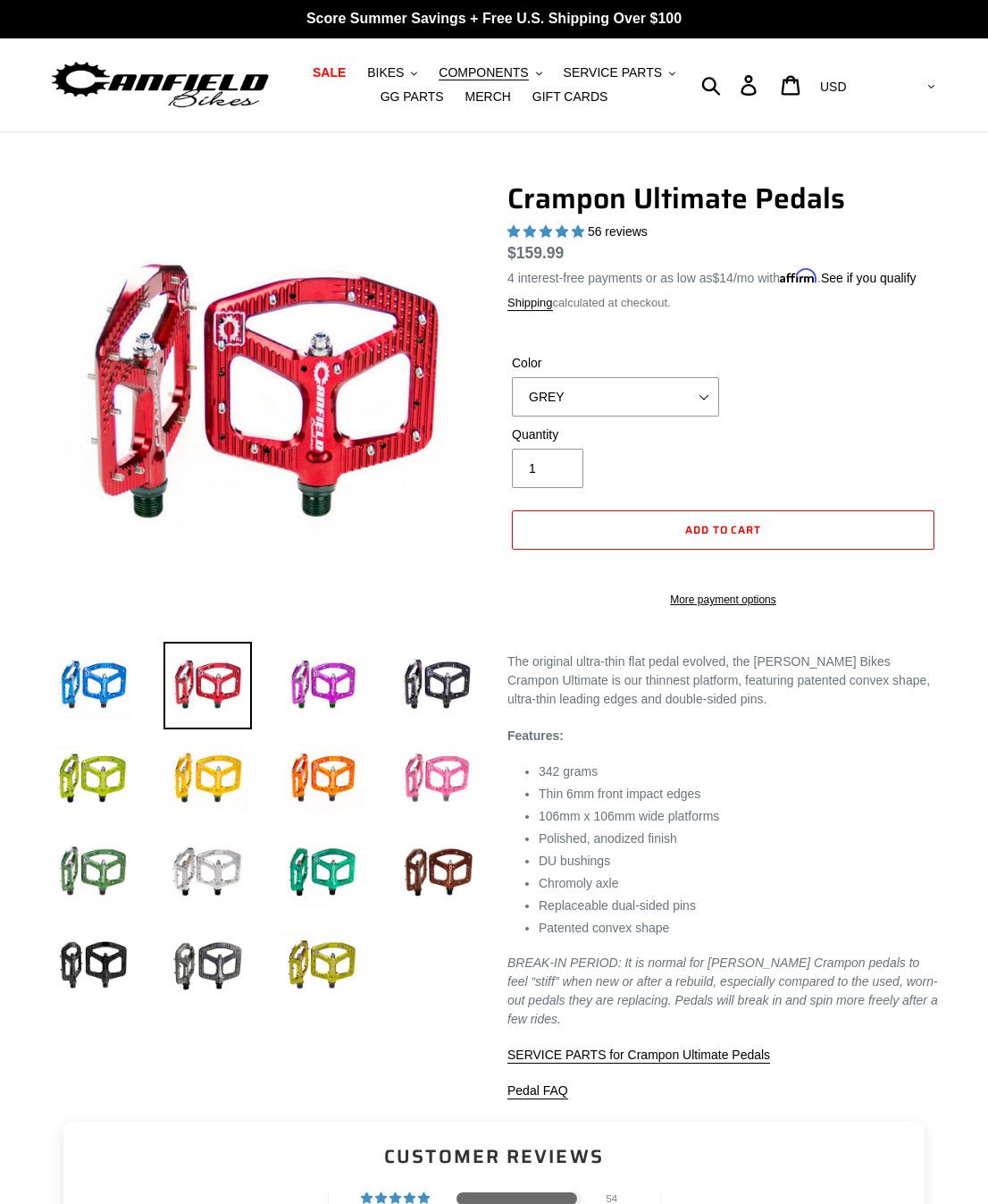
click at [438, 767] on img at bounding box center [437, 779] width 87 height 87
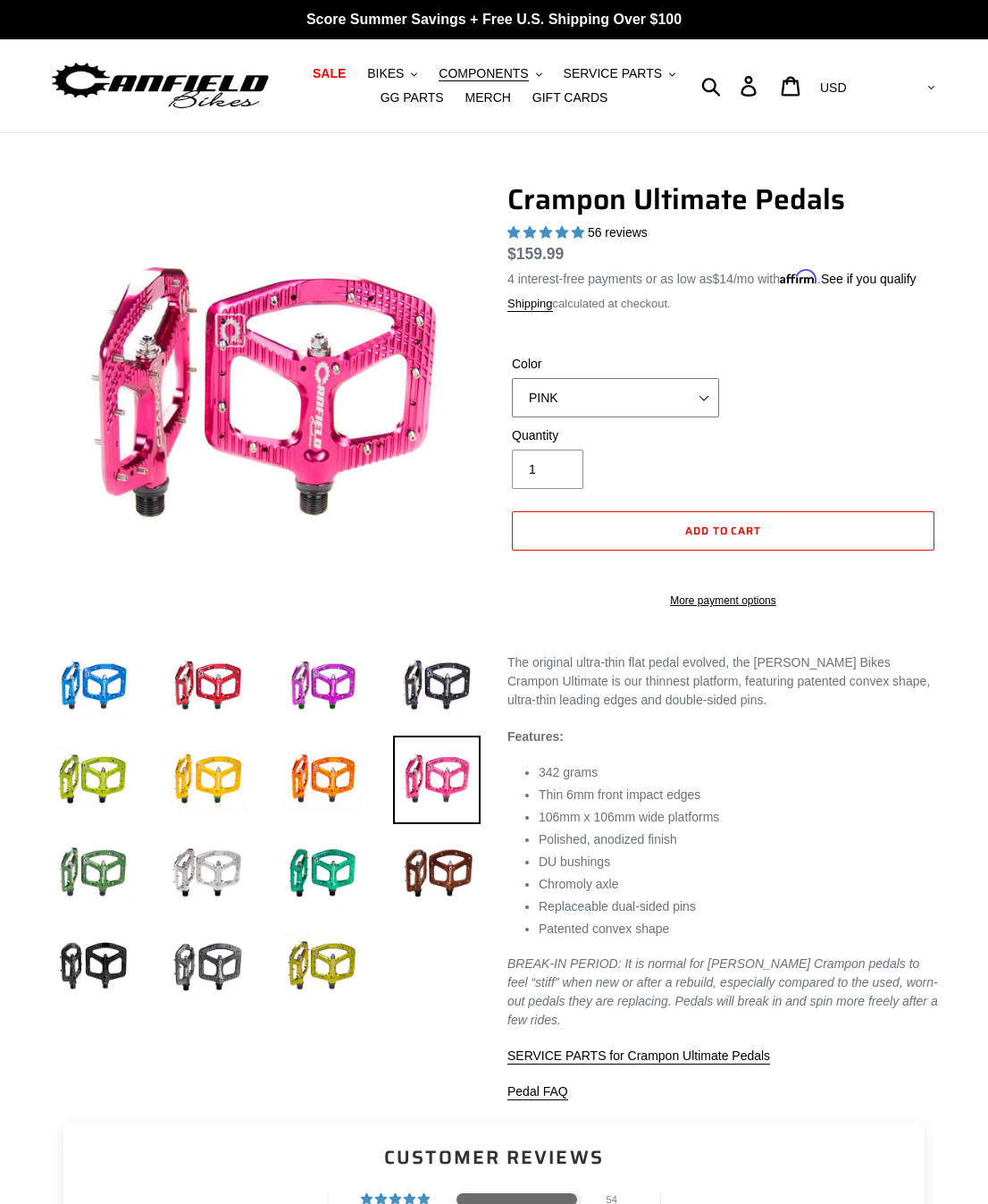
select select "RED"
